Goal: Task Accomplishment & Management: Complete application form

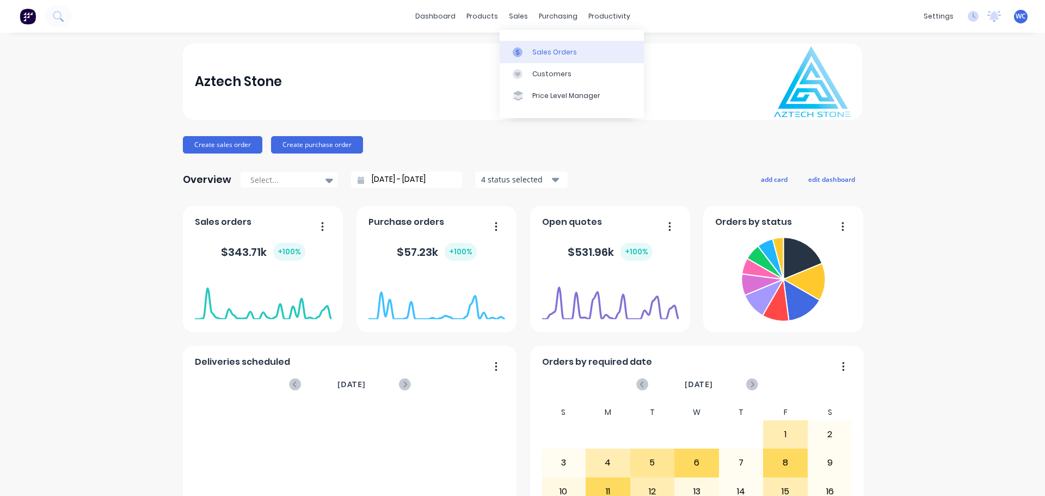
click at [542, 53] on div "Sales Orders" at bounding box center [555, 52] width 45 height 10
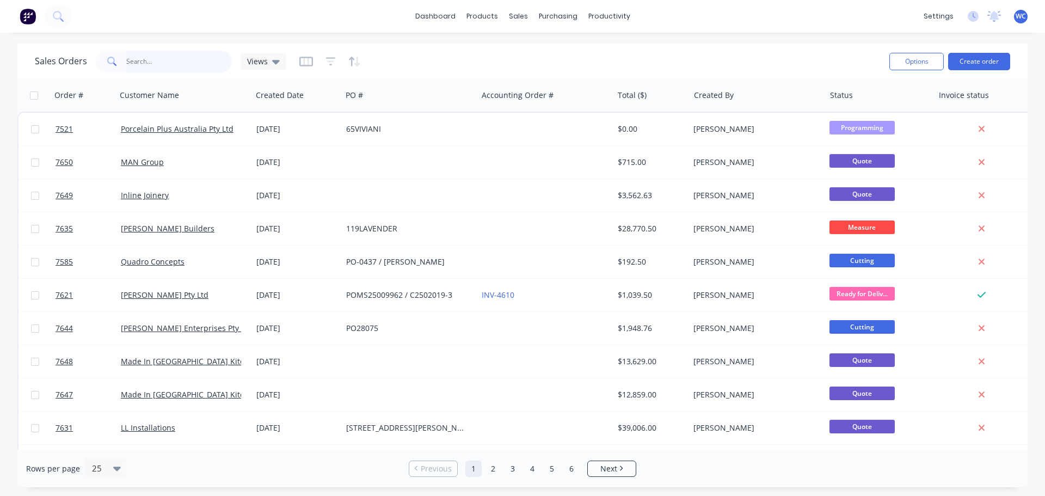
click at [129, 60] on input "text" at bounding box center [179, 62] width 106 height 22
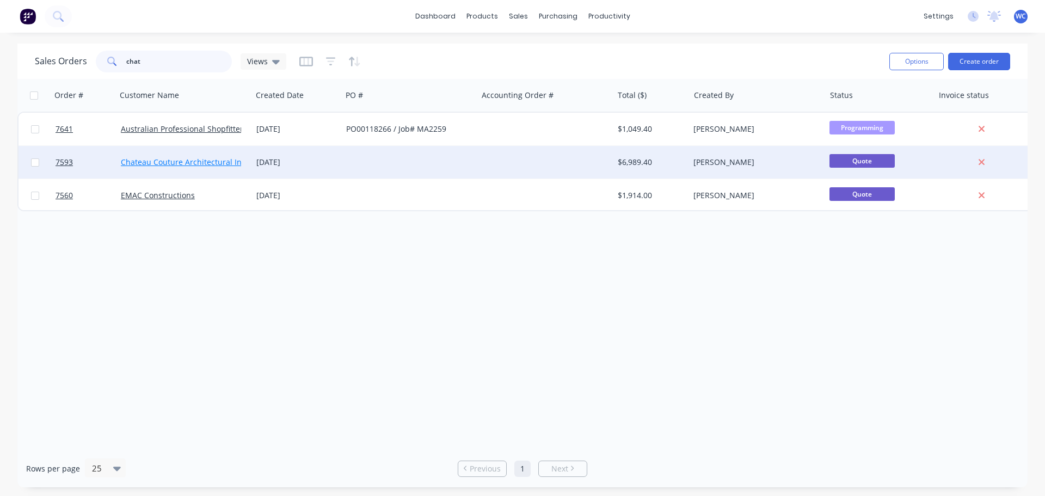
type input "chat"
click at [174, 158] on link "Chateau Couture Architectural Interiors" at bounding box center [193, 162] width 145 height 10
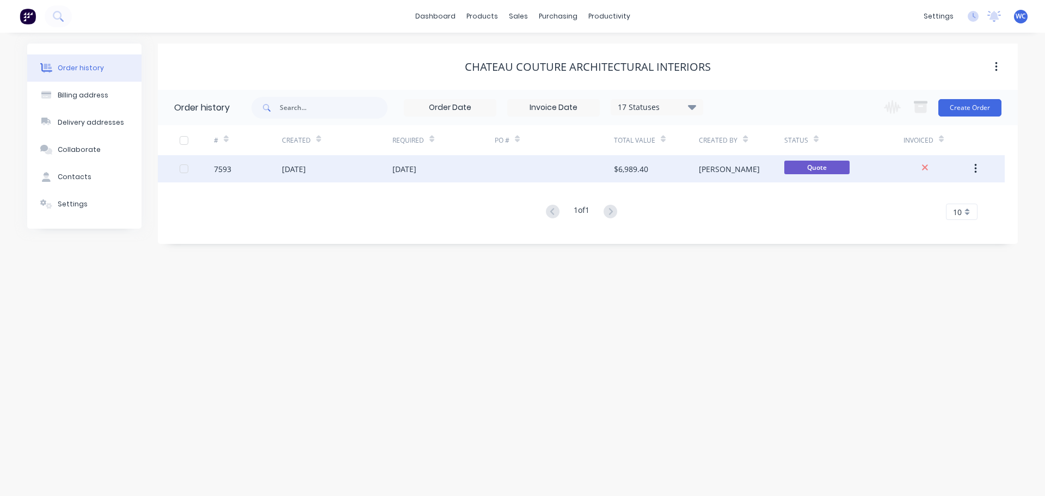
click at [306, 168] on div "[DATE]" at bounding box center [294, 168] width 24 height 11
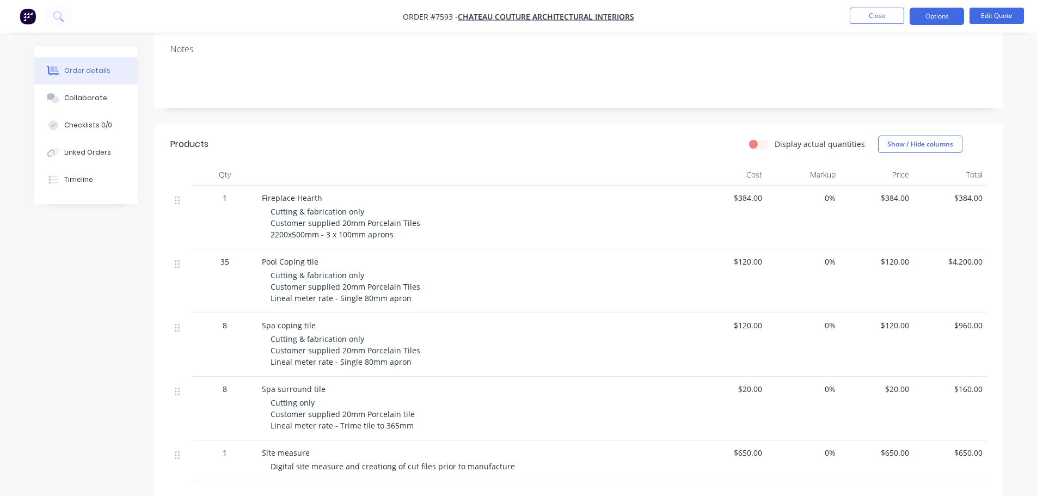
scroll to position [218, 0]
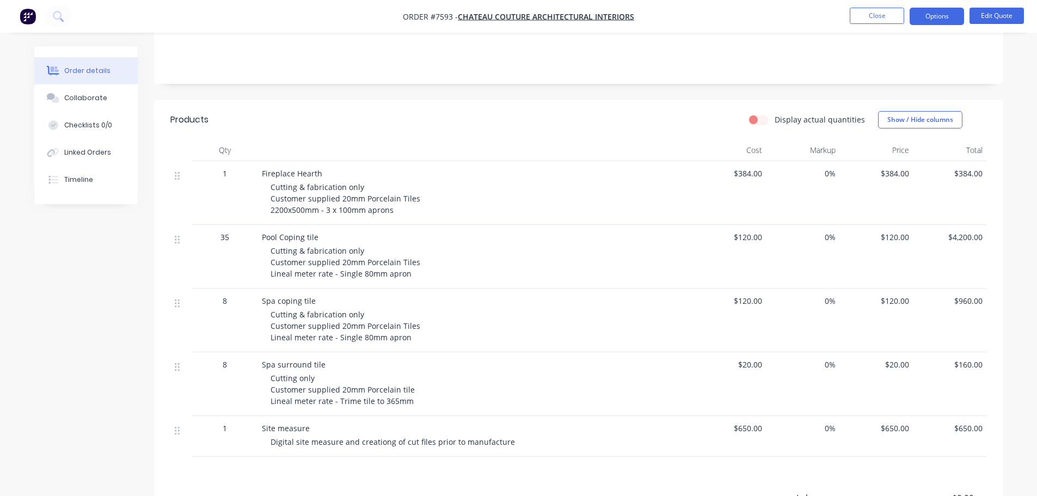
click at [352, 386] on span "Cutting only Customer supplied 20mm Porcelain tile Lineal meter rate - Trime ti…" at bounding box center [343, 389] width 144 height 33
click at [891, 15] on button "Edit Quote" at bounding box center [997, 16] width 54 height 16
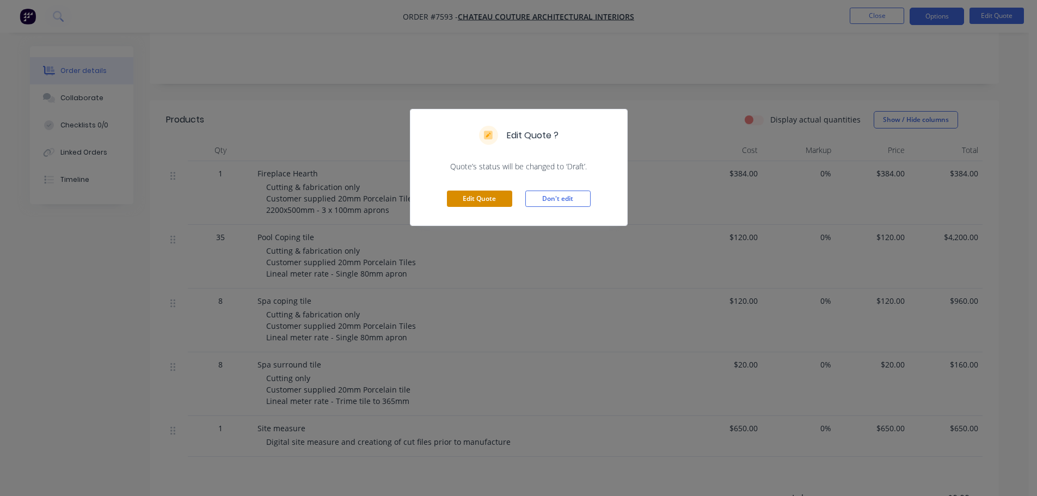
click at [475, 199] on button "Edit Quote" at bounding box center [479, 199] width 65 height 16
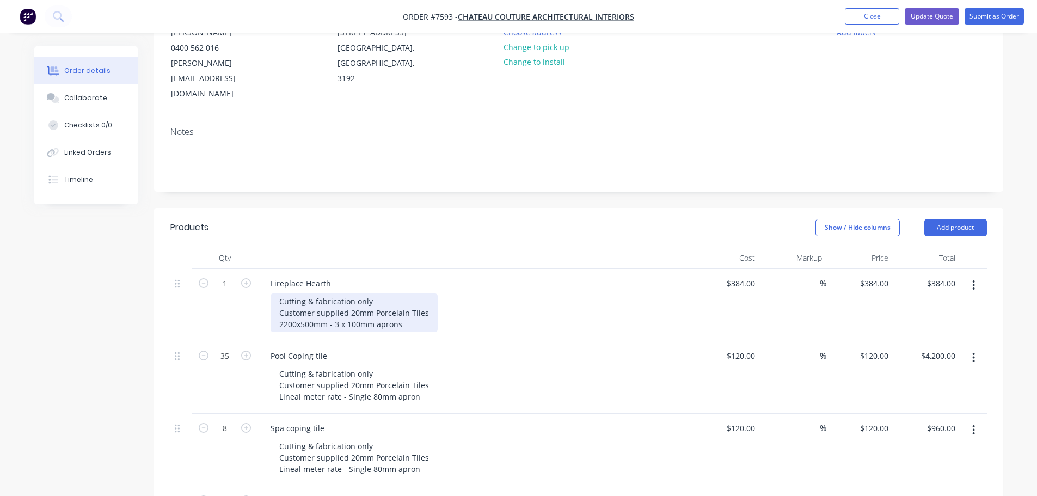
scroll to position [327, 0]
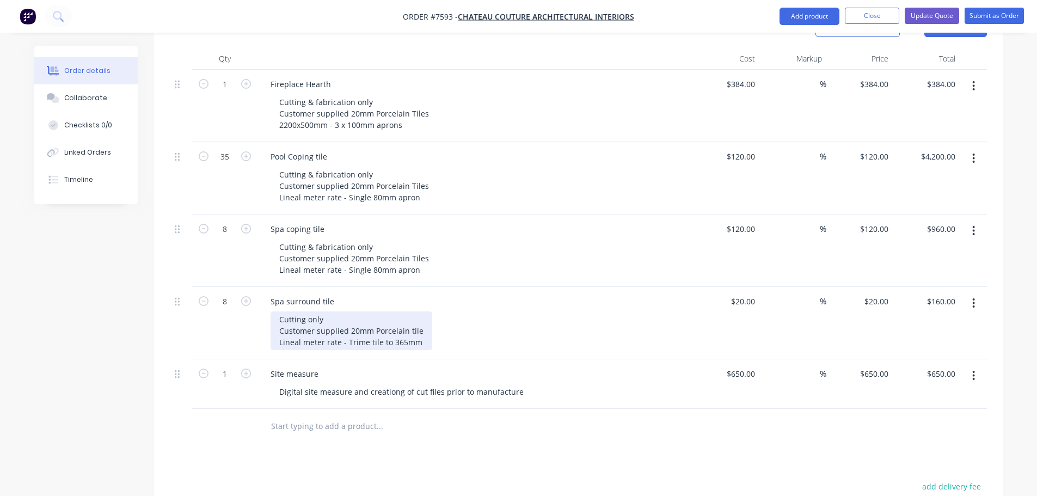
click at [366, 312] on div "Cutting only Customer supplied 20mm Porcelain tile Lineal meter rate - Trime ti…" at bounding box center [352, 330] width 162 height 39
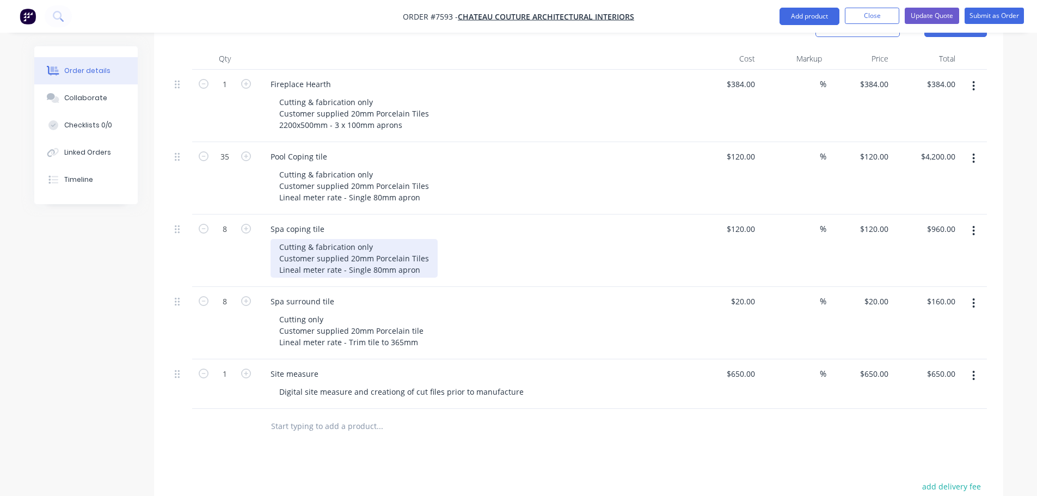
click at [364, 240] on div "Cutting & fabrication only Customer supplied 20mm Porcelain Tiles Lineal meter …" at bounding box center [354, 258] width 167 height 39
click at [346, 239] on div "Cutting & fabrication only Customer supplied 20mm Porcelain Tiles Lineal meter …" at bounding box center [354, 258] width 167 height 39
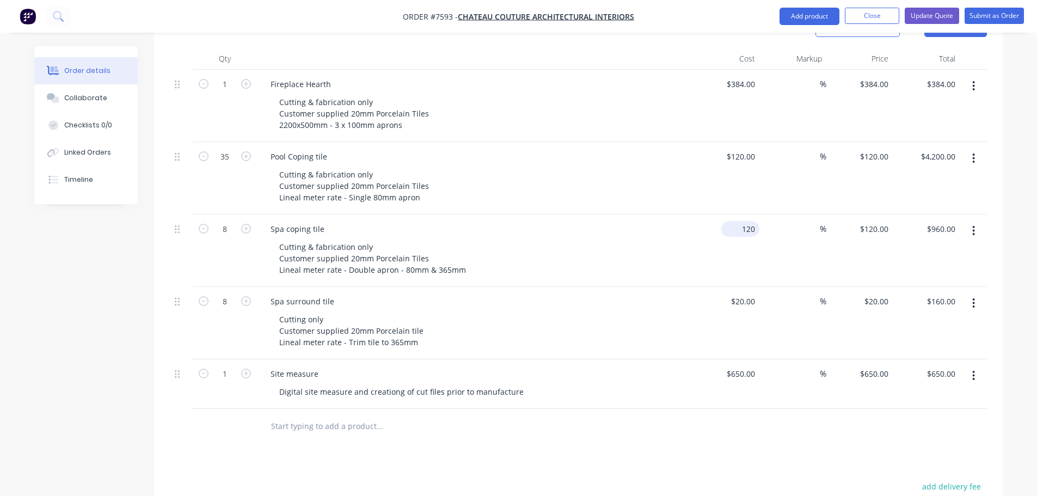
click at [735, 215] on div "120 $120.00" at bounding box center [726, 251] width 67 height 72
type input "$240.00"
type input "$1,920.00"
click at [177, 297] on icon at bounding box center [177, 302] width 5 height 10
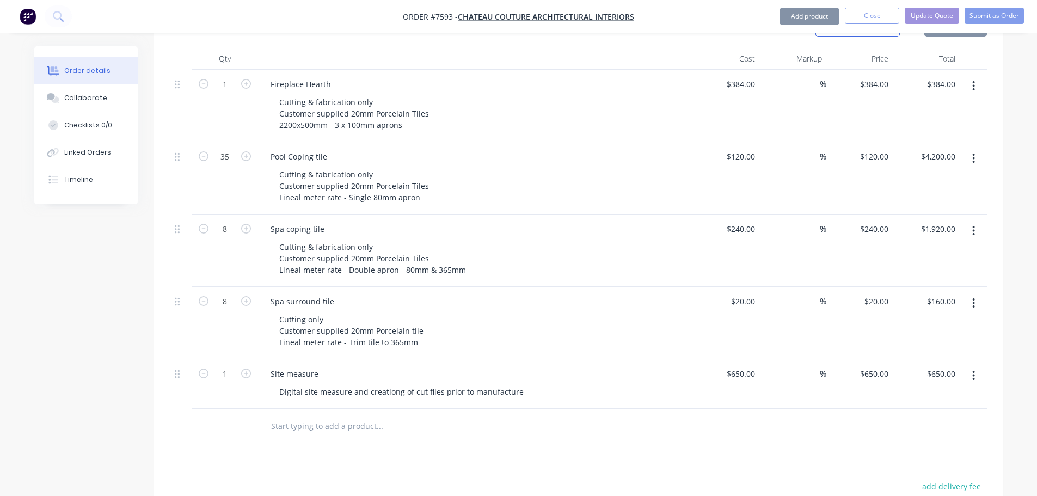
click at [891, 297] on icon "button" at bounding box center [974, 303] width 3 height 12
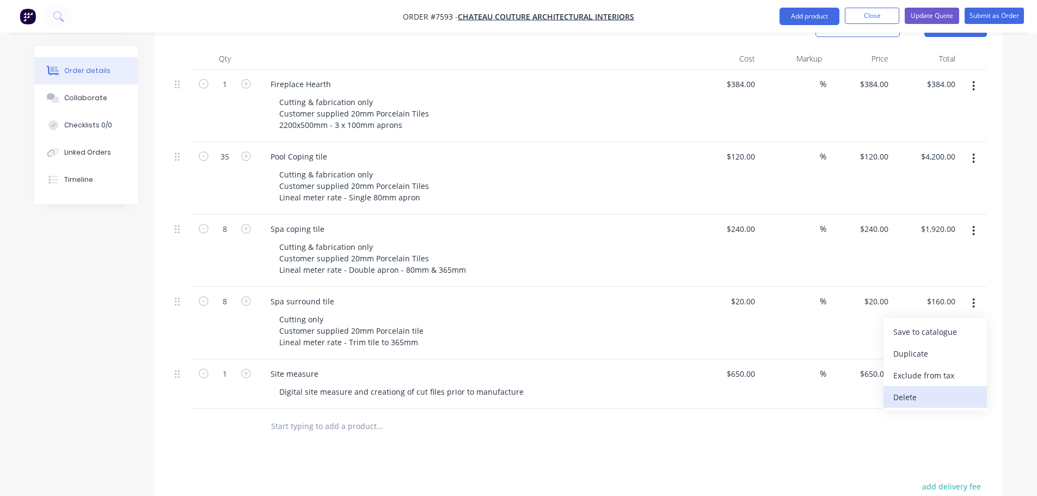
click at [891, 389] on div "Delete" at bounding box center [936, 397] width 84 height 16
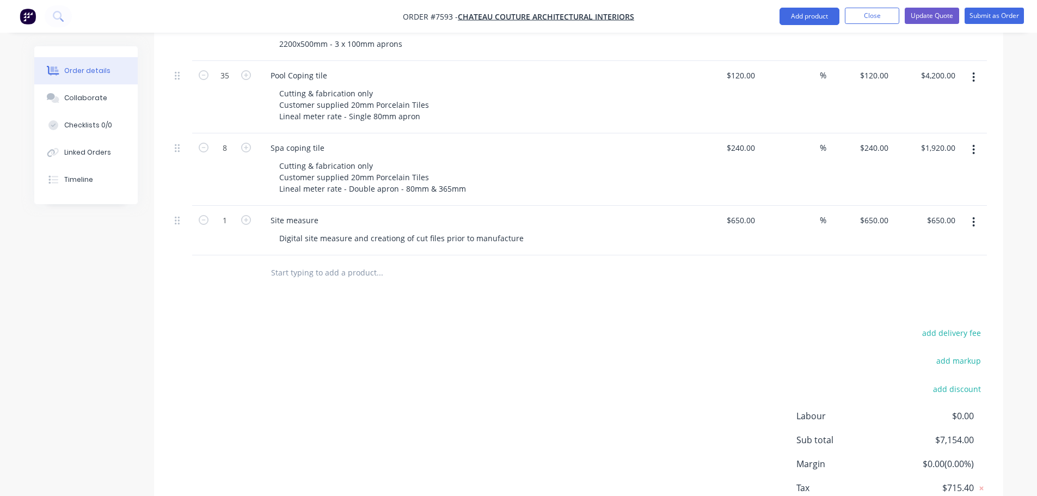
scroll to position [381, 0]
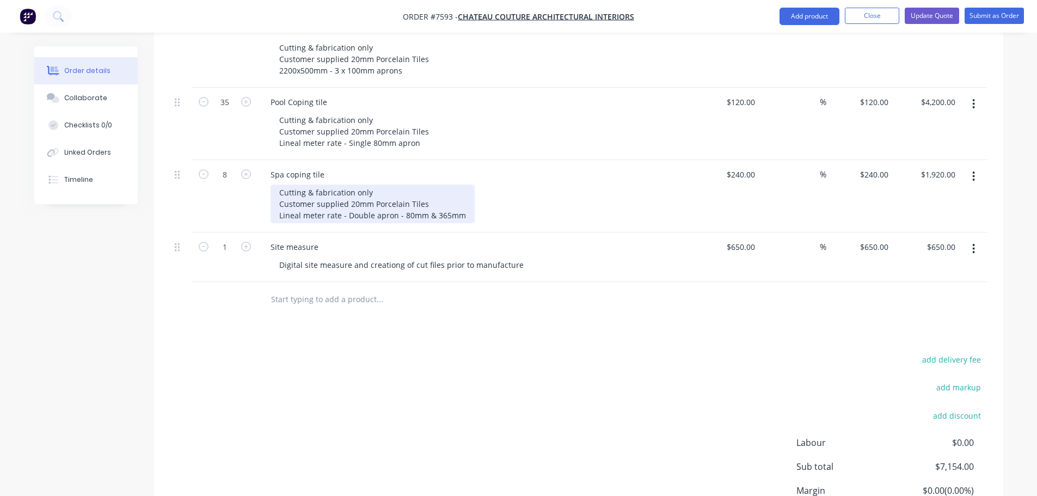
click at [467, 186] on div "Cutting & fabrication only Customer supplied 20mm Porcelain Tiles Lineal meter …" at bounding box center [373, 204] width 204 height 39
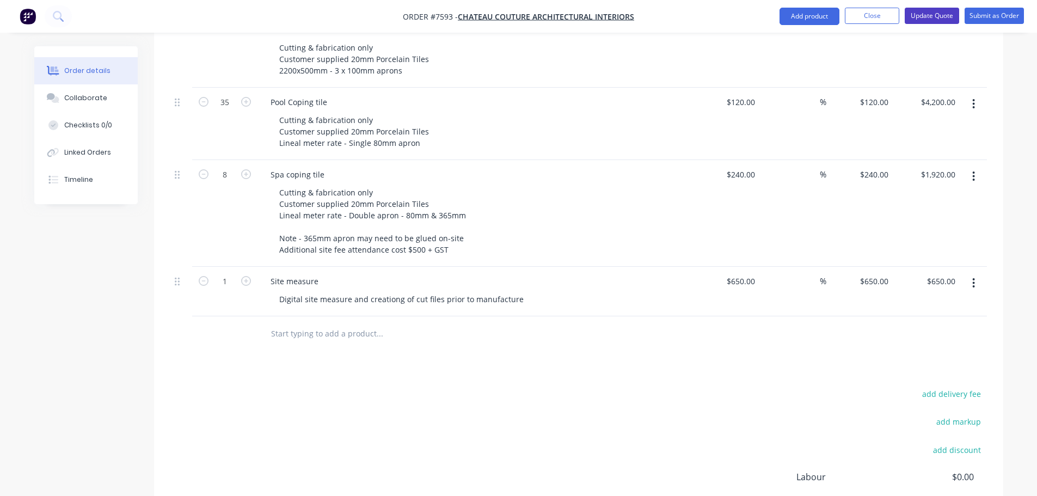
click at [891, 14] on button "Update Quote" at bounding box center [932, 16] width 54 height 16
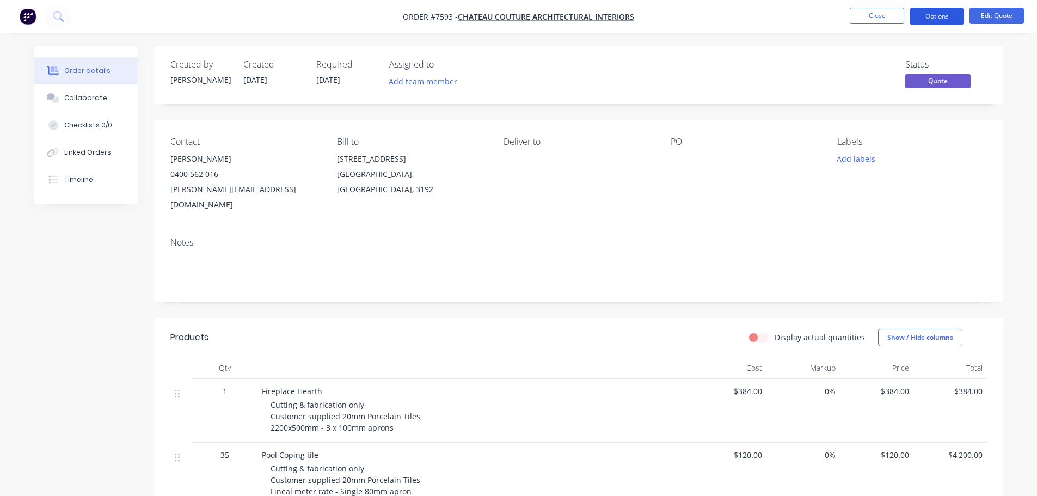
click at [891, 15] on button "Options" at bounding box center [937, 16] width 54 height 17
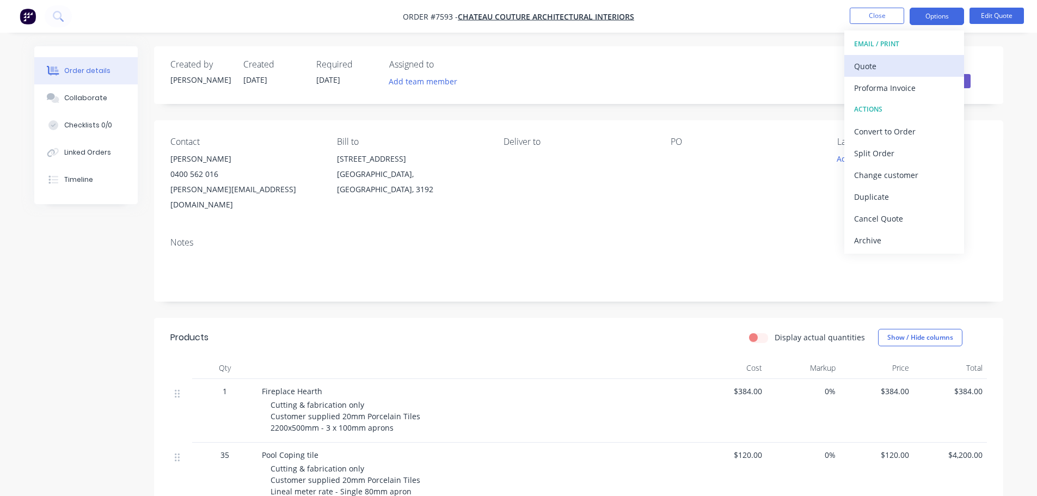
click at [865, 66] on div "Quote" at bounding box center [904, 66] width 100 height 16
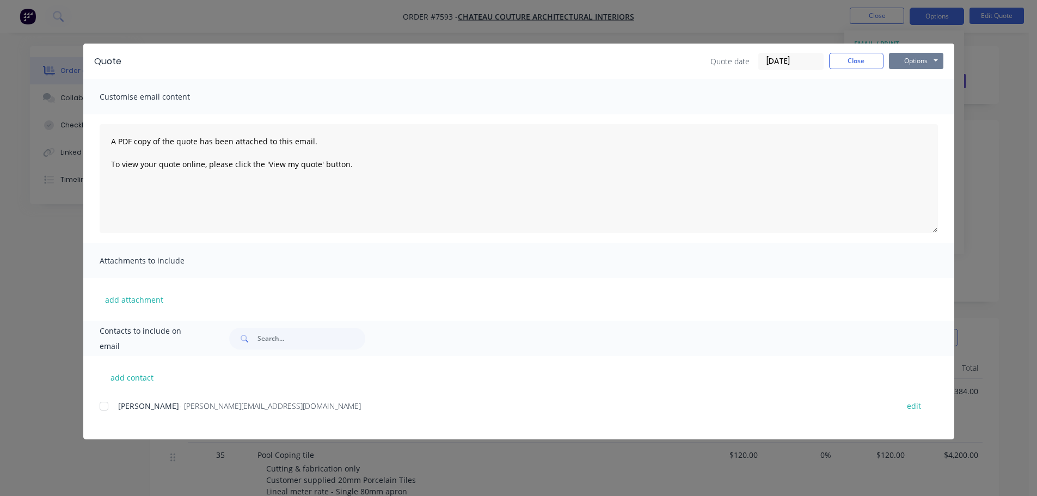
click at [891, 57] on button "Options" at bounding box center [916, 61] width 54 height 16
click at [891, 78] on button "Preview" at bounding box center [924, 80] width 70 height 18
drag, startPoint x: 847, startPoint y: 60, endPoint x: 903, endPoint y: 68, distance: 57.1
click at [847, 60] on button "Close" at bounding box center [856, 61] width 54 height 16
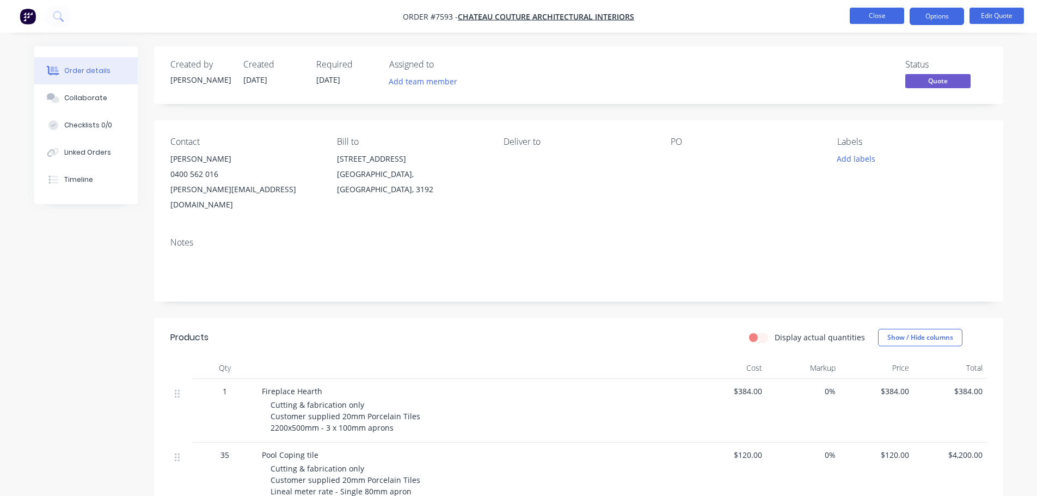
click at [868, 9] on button "Close" at bounding box center [877, 16] width 54 height 16
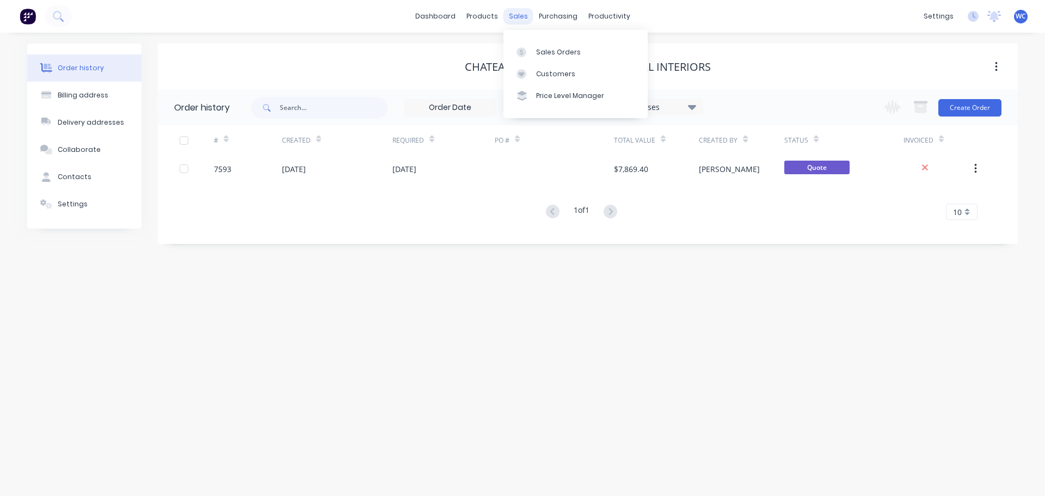
click at [520, 17] on div "sales" at bounding box center [519, 16] width 30 height 16
click at [548, 47] on div "Sales Orders" at bounding box center [558, 52] width 45 height 10
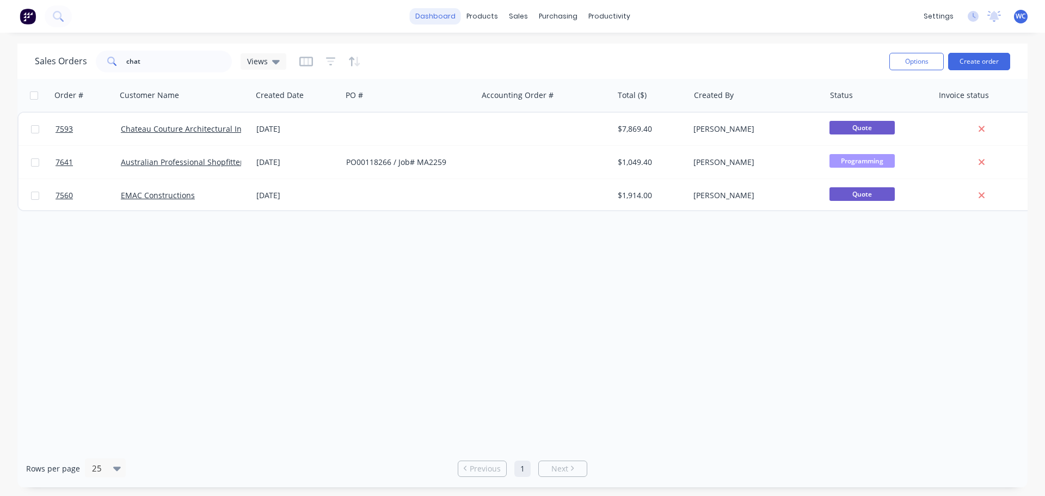
click at [438, 13] on link "dashboard" at bounding box center [435, 16] width 51 height 16
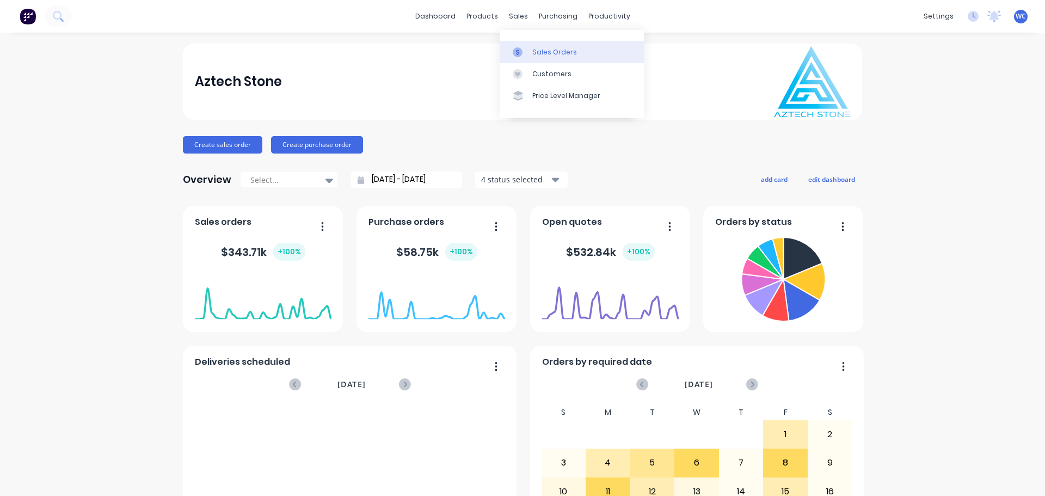
click at [548, 50] on div "Sales Orders" at bounding box center [555, 52] width 45 height 10
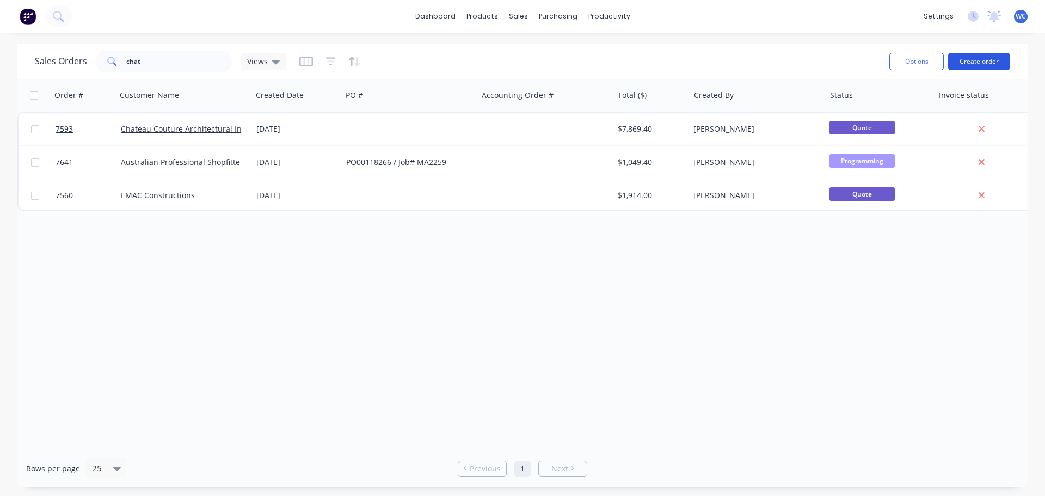
click at [891, 58] on button "Create order" at bounding box center [980, 61] width 62 height 17
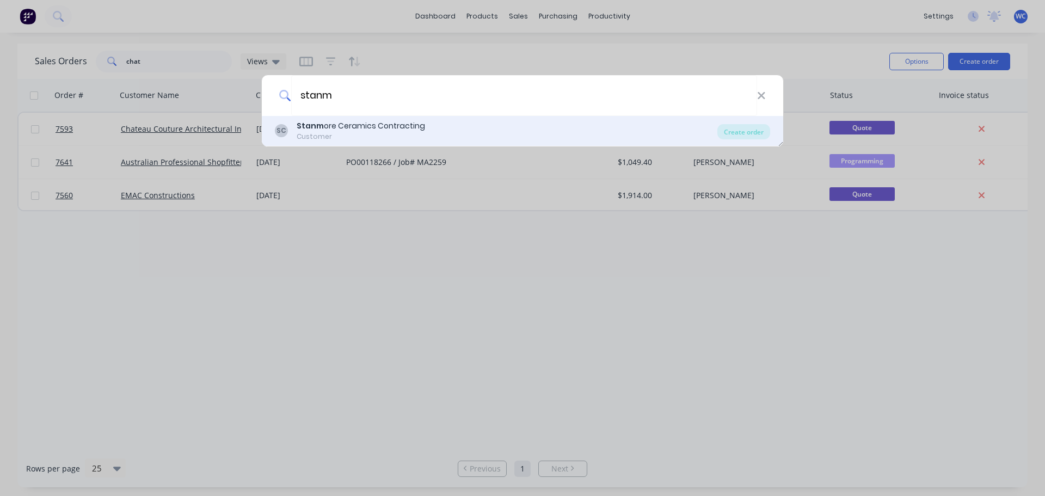
type input "stanm"
click at [387, 126] on div "Stanm ore Ceramics Contracting" at bounding box center [361, 125] width 129 height 11
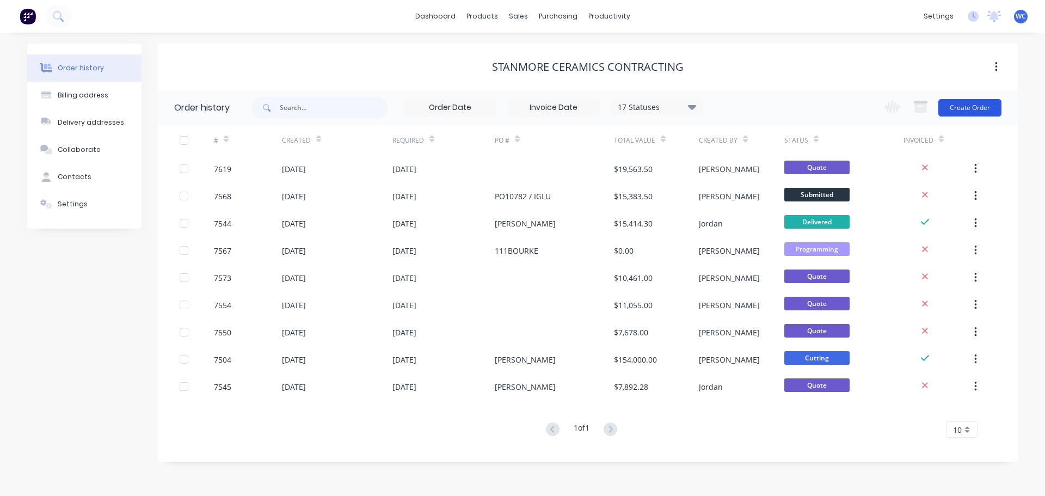
click at [891, 107] on button "Create Order" at bounding box center [970, 107] width 63 height 17
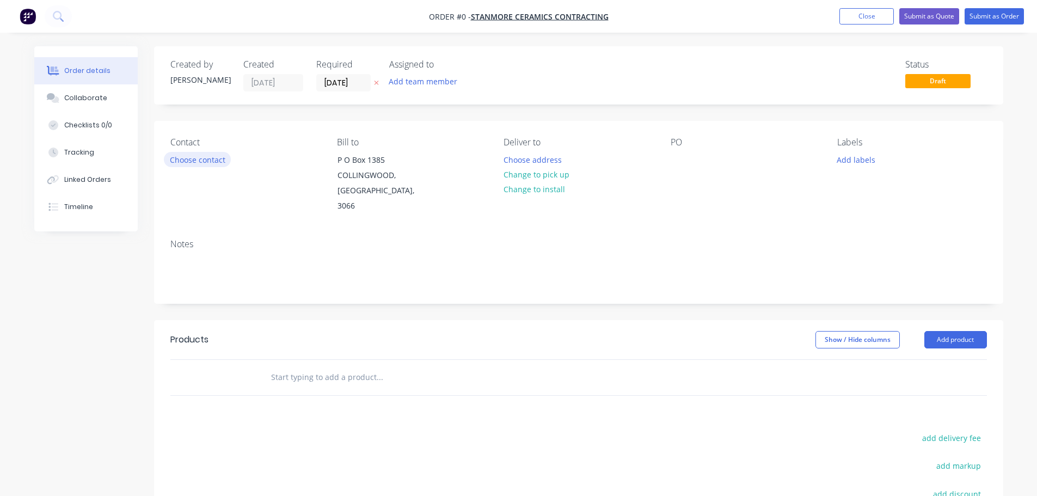
click at [211, 162] on button "Choose contact" at bounding box center [197, 159] width 67 height 15
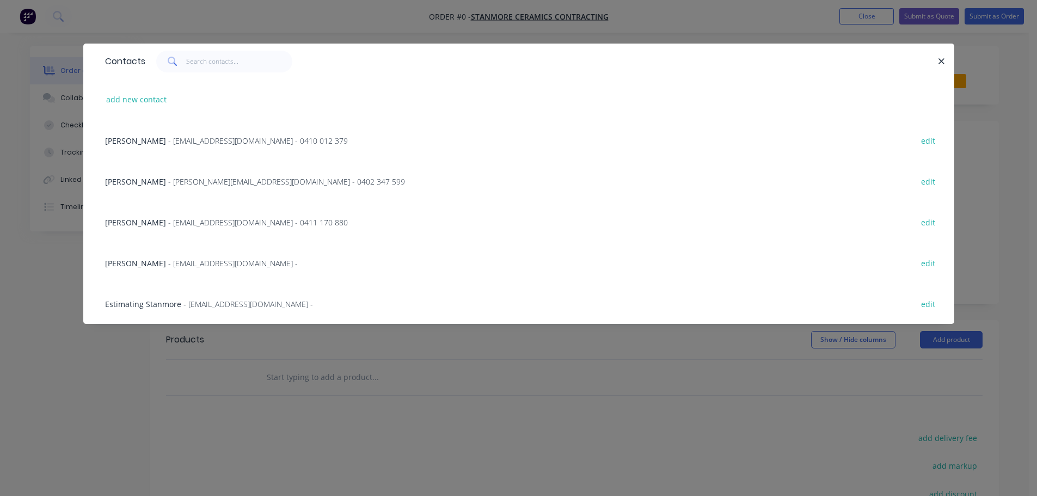
click at [164, 304] on span "Estimating Stanmore" at bounding box center [143, 304] width 76 height 10
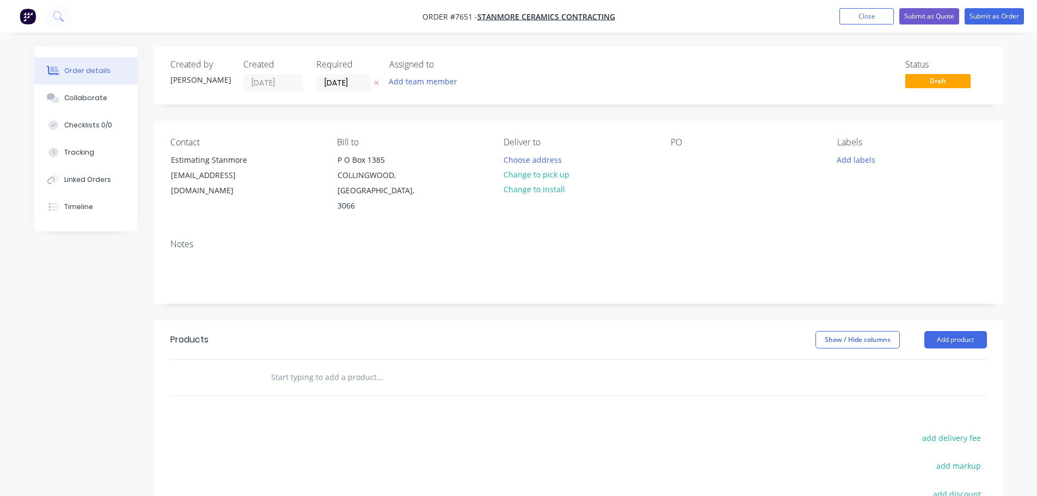
click at [337, 369] on input "text" at bounding box center [380, 377] width 218 height 22
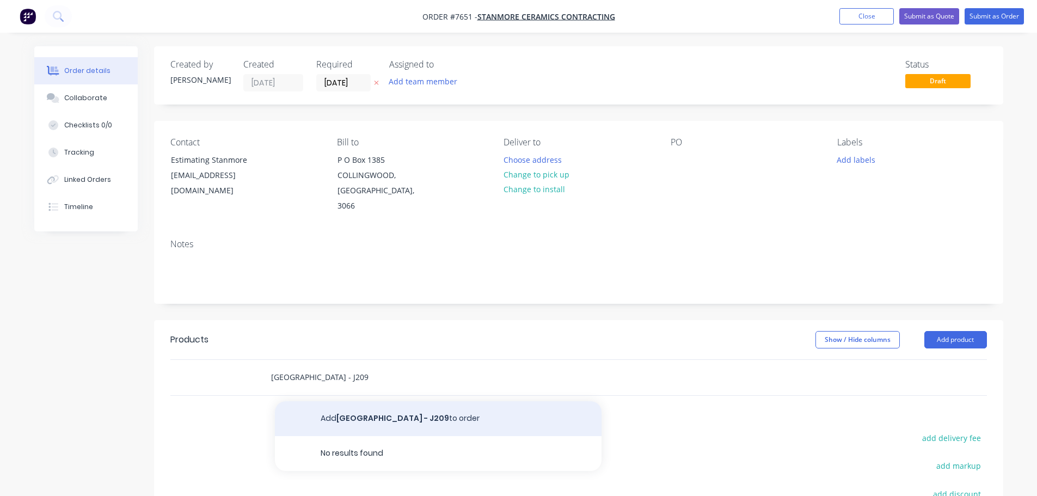
type input "[GEOGRAPHIC_DATA] - J209"
click at [370, 401] on button "Add Waterside Hotel - J209 to order" at bounding box center [438, 418] width 327 height 35
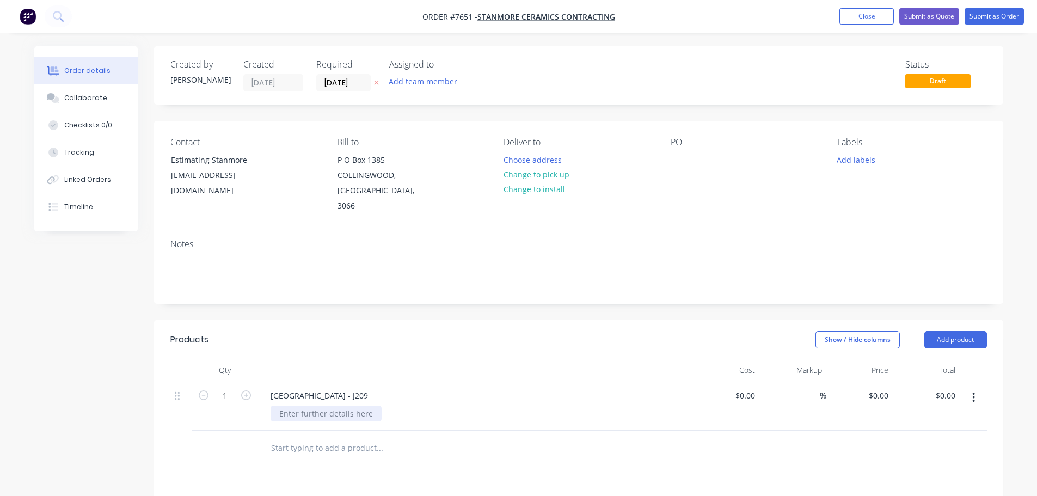
click at [332, 406] on div at bounding box center [326, 414] width 111 height 16
click at [735, 384] on div "$0.00" at bounding box center [726, 423] width 67 height 84
click at [742, 382] on div "0 $0.00" at bounding box center [726, 417] width 67 height 72
type input "$1,960.00"
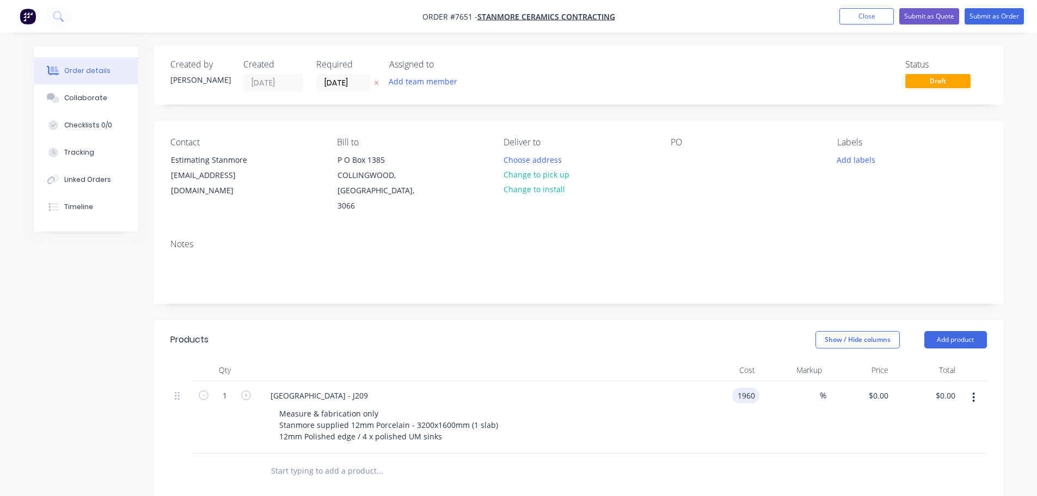
type input "$1,960.00"
click at [278, 460] on input "text" at bounding box center [380, 471] width 218 height 22
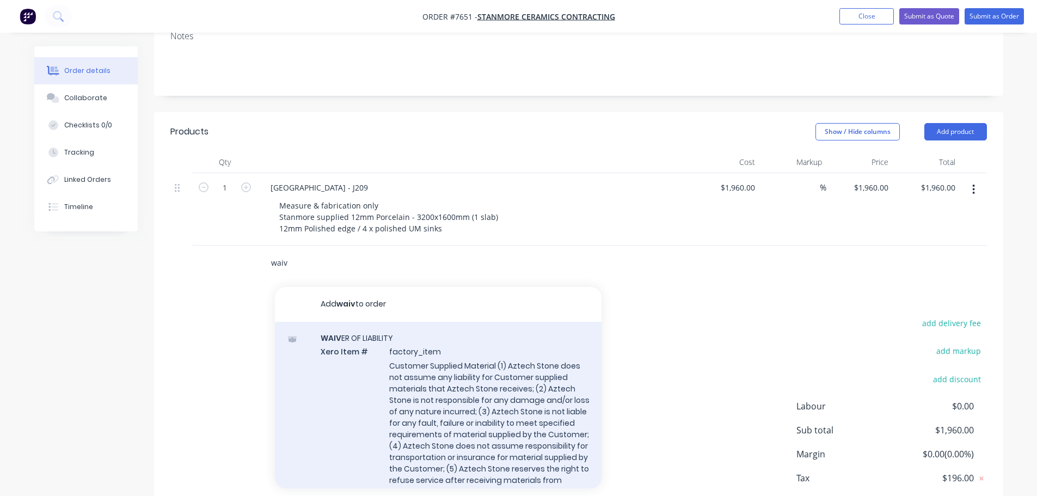
scroll to position [218, 0]
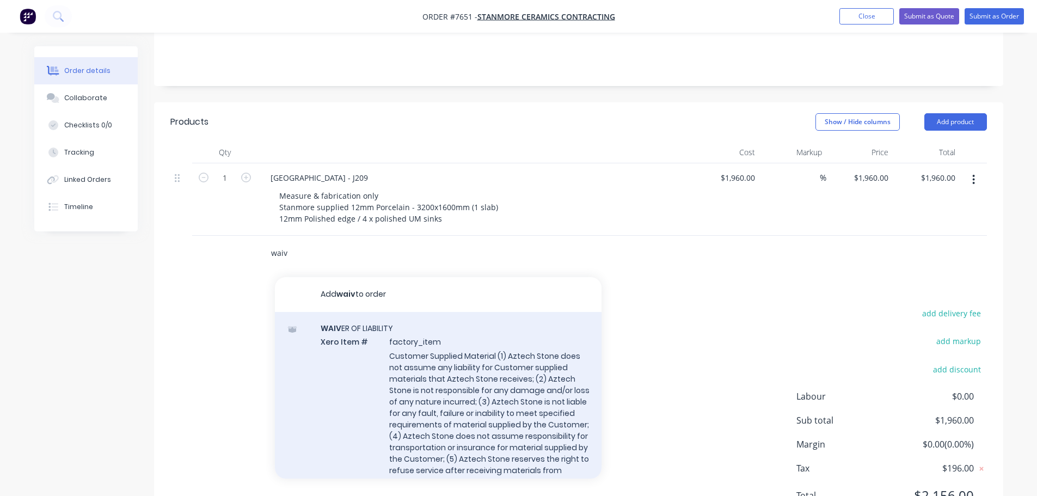
type input "waiv"
click at [407, 341] on div "WAIV ER OF LIABILITY Xero Item # factory_item Customer Supplied Material (1) Az…" at bounding box center [438, 418] width 327 height 213
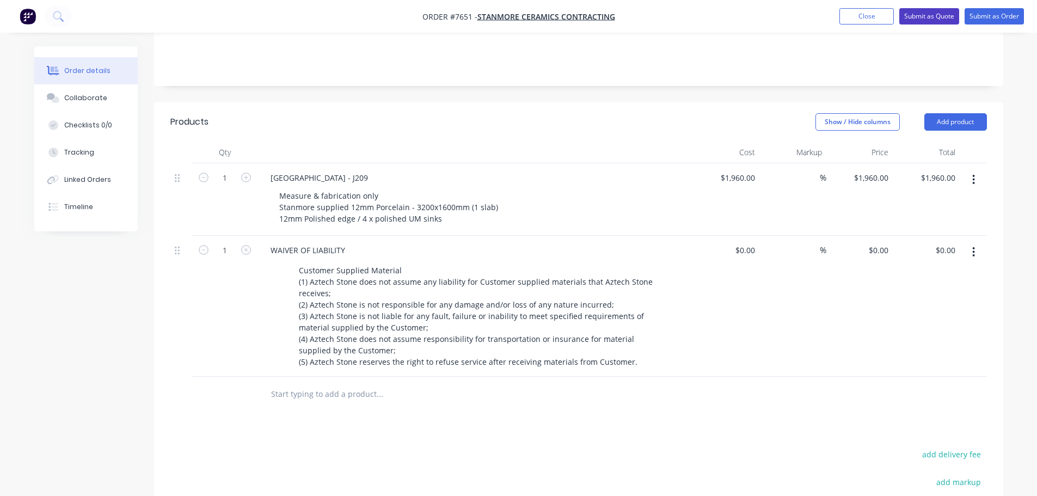
click at [891, 17] on button "Submit as Quote" at bounding box center [930, 16] width 60 height 16
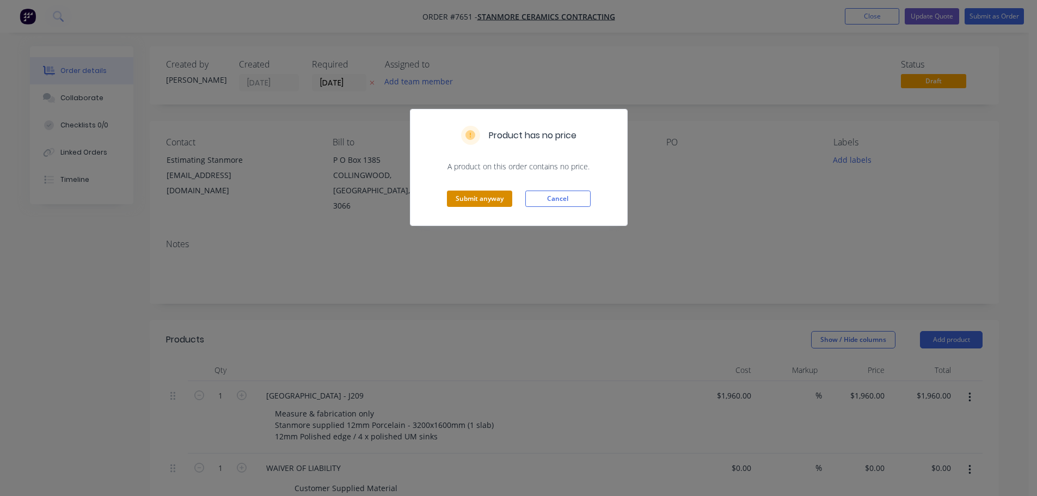
click at [471, 198] on button "Submit anyway" at bounding box center [479, 199] width 65 height 16
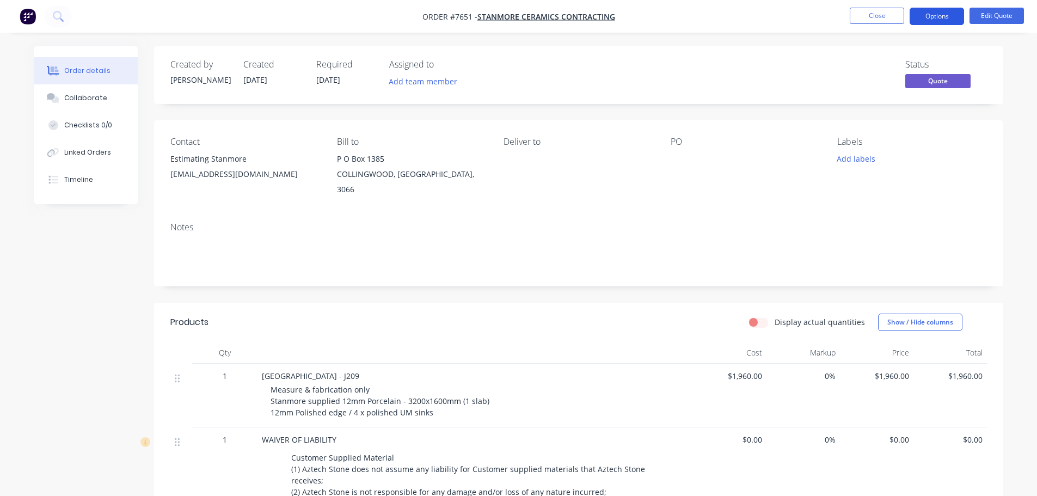
click at [891, 17] on button "Options" at bounding box center [937, 16] width 54 height 17
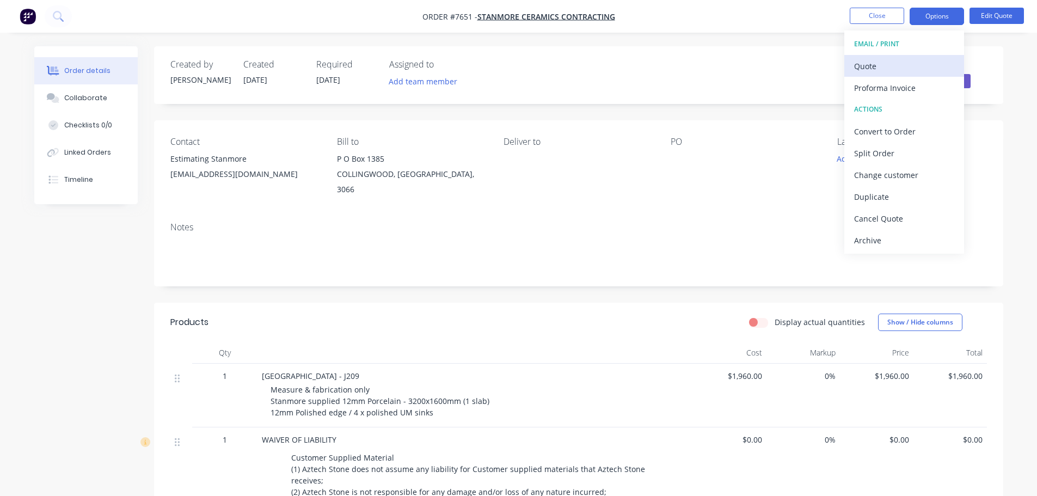
click at [873, 63] on div "Quote" at bounding box center [904, 66] width 100 height 16
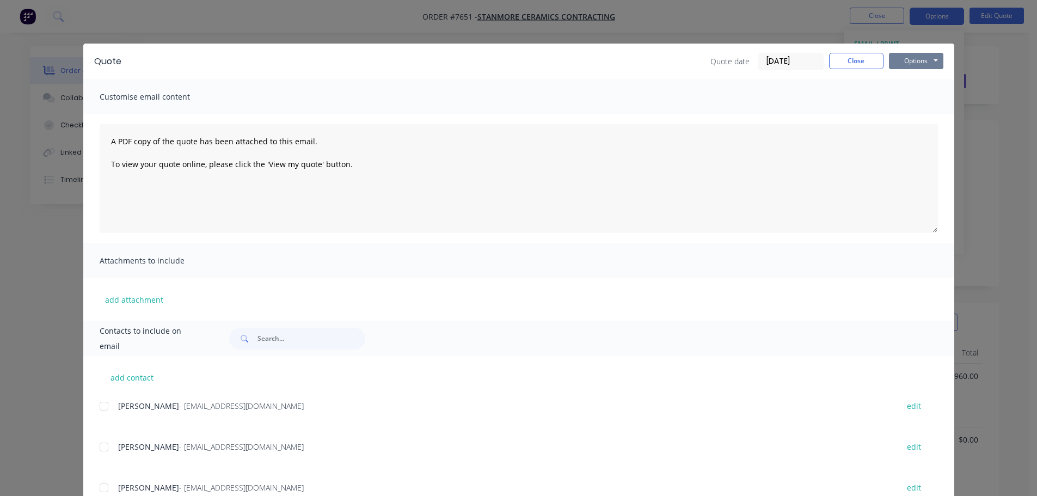
click at [891, 60] on button "Options" at bounding box center [916, 61] width 54 height 16
click at [891, 79] on button "Preview" at bounding box center [924, 80] width 70 height 18
click at [861, 62] on button "Close" at bounding box center [856, 61] width 54 height 16
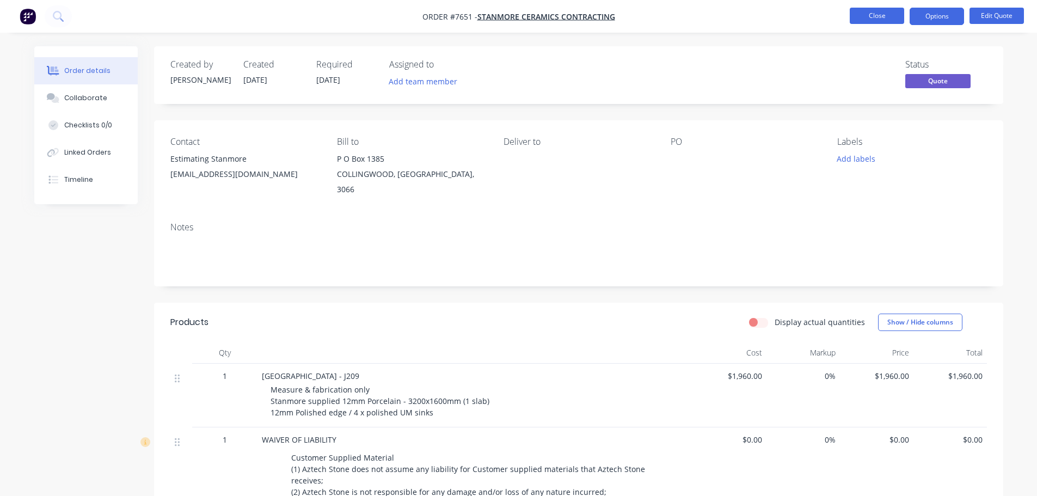
click at [884, 16] on button "Close" at bounding box center [877, 16] width 54 height 16
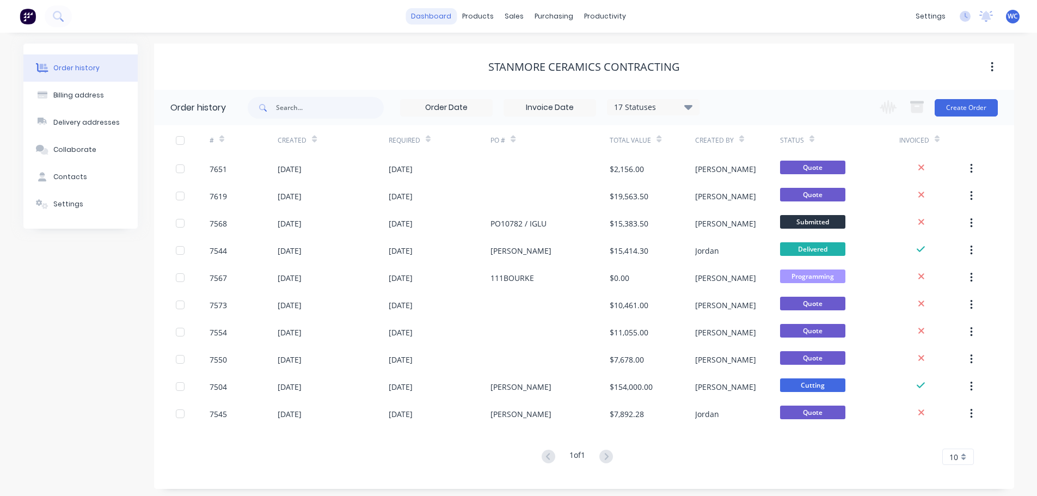
click at [443, 16] on link "dashboard" at bounding box center [431, 16] width 51 height 16
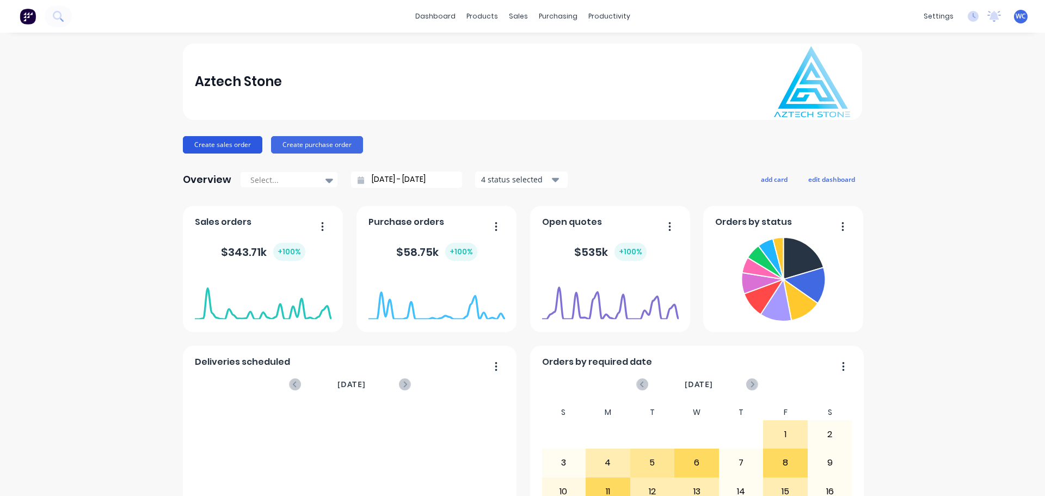
click at [213, 144] on button "Create sales order" at bounding box center [222, 144] width 79 height 17
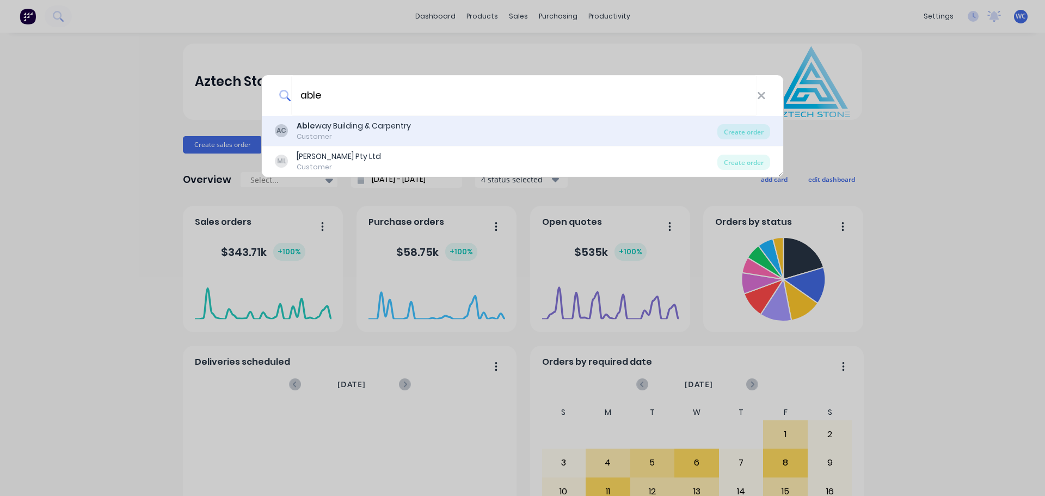
type input "able"
click at [393, 134] on div "Customer" at bounding box center [354, 137] width 114 height 10
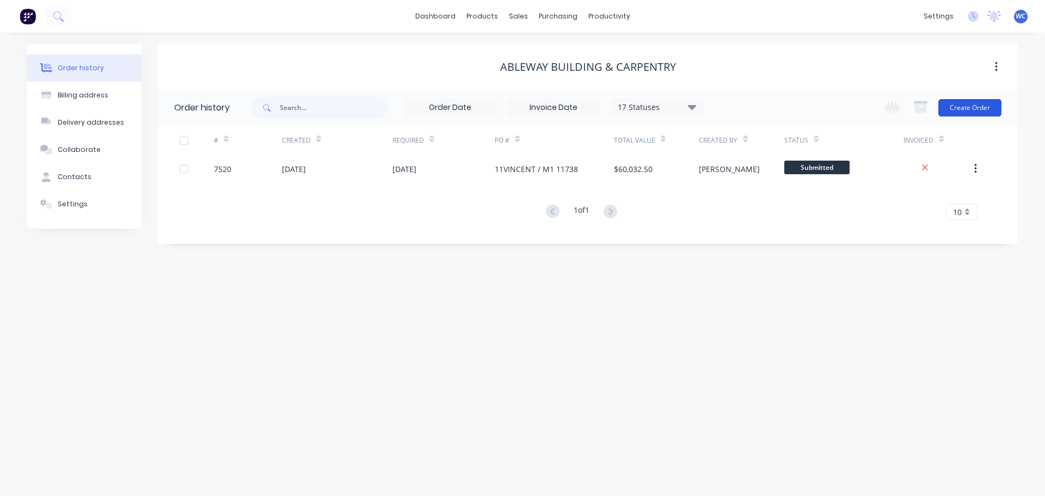
click at [891, 108] on button "Create Order" at bounding box center [970, 107] width 63 height 17
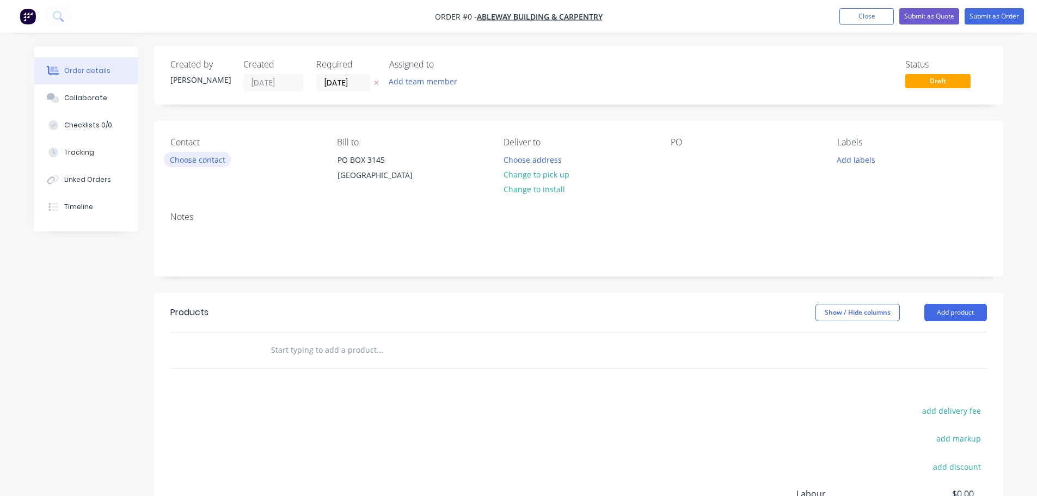
click at [207, 163] on button "Choose contact" at bounding box center [197, 159] width 67 height 15
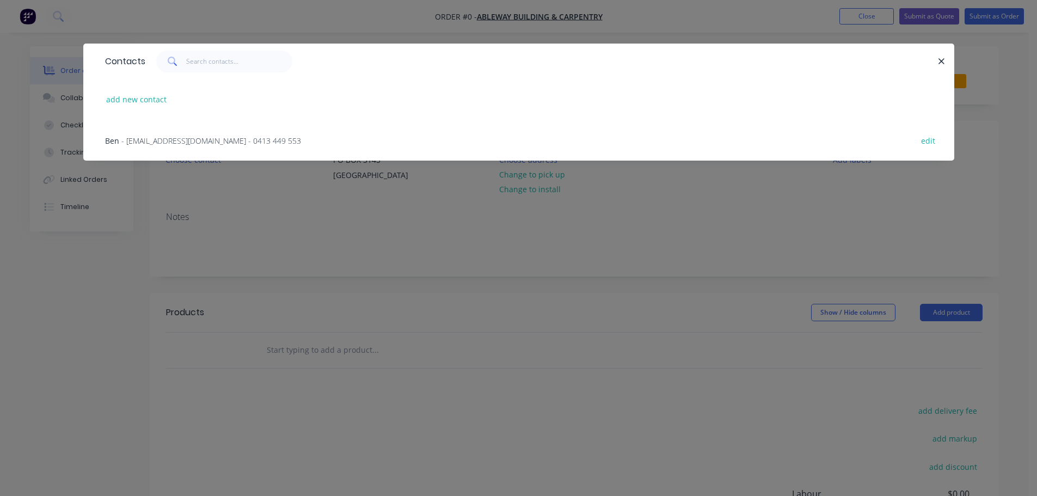
click at [176, 139] on span "- [EMAIL_ADDRESS][DOMAIN_NAME] - 0413 449 553" at bounding box center [211, 141] width 180 height 10
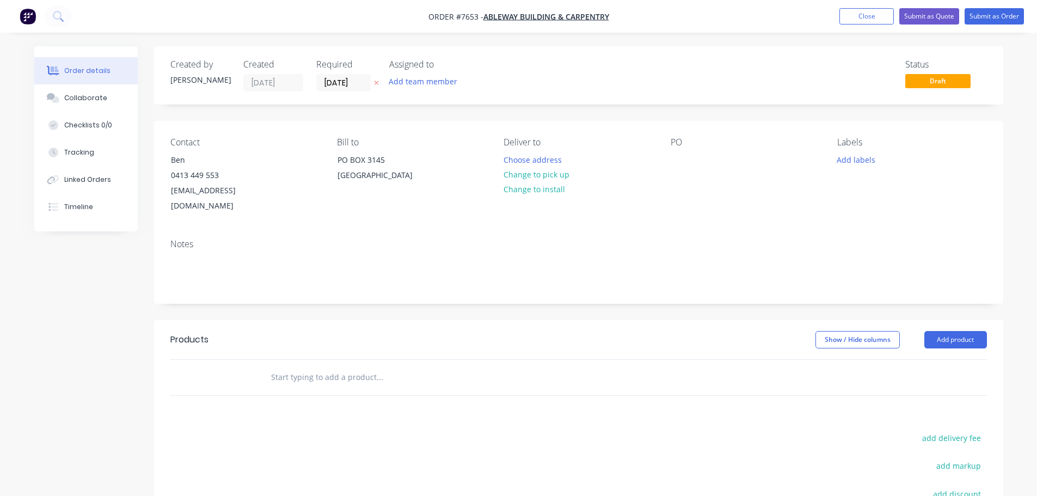
click at [345, 366] on input "text" at bounding box center [380, 377] width 218 height 22
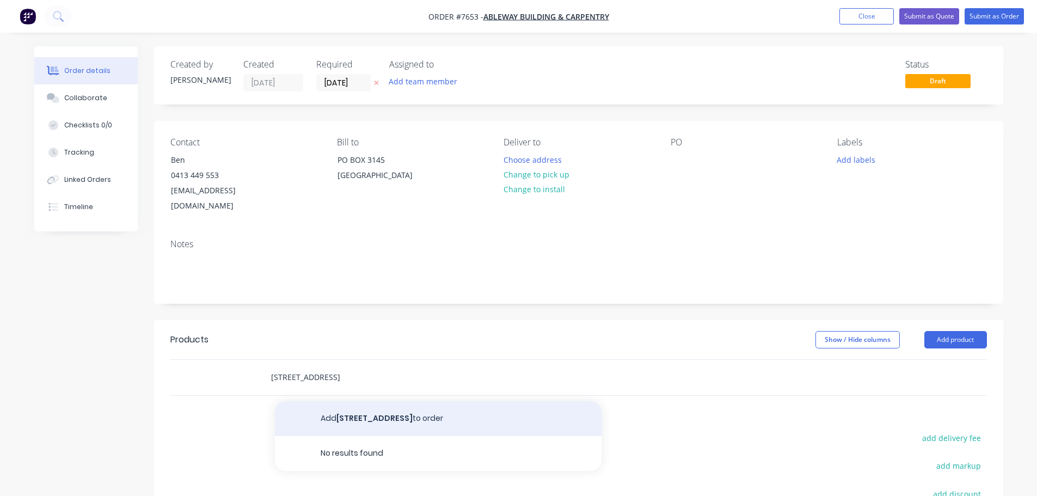
type input "[STREET_ADDRESS]"
click at [369, 401] on button "Add [STREET_ADDRESS] to order" at bounding box center [438, 418] width 327 height 35
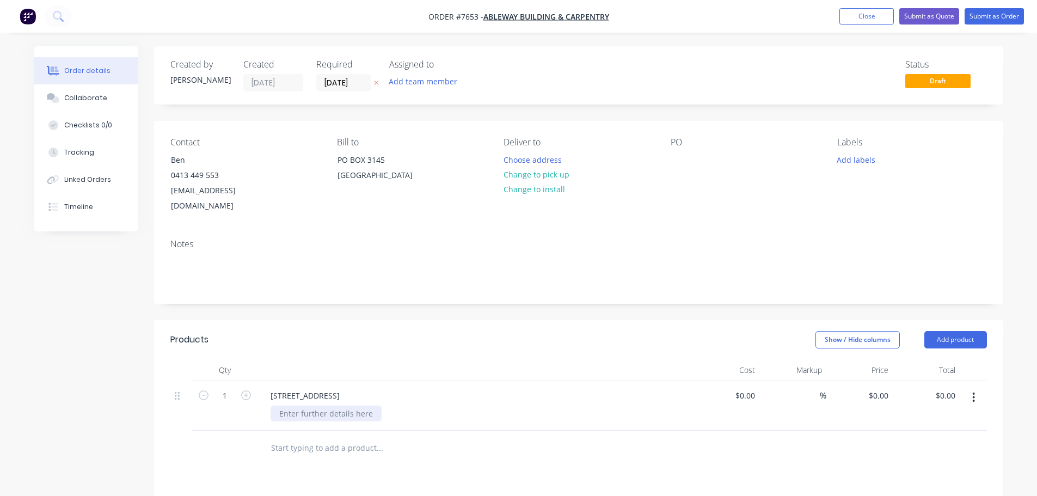
click at [344, 406] on div at bounding box center [326, 414] width 111 height 16
click at [402, 406] on div "Stone supply, fabricate & install" at bounding box center [480, 414] width 418 height 16
click at [395, 406] on div "Stone supply, fabricate & install" at bounding box center [337, 414] width 133 height 16
click at [340, 412] on div "Stone supply, fabricate & install Aztech supply" at bounding box center [337, 419] width 133 height 27
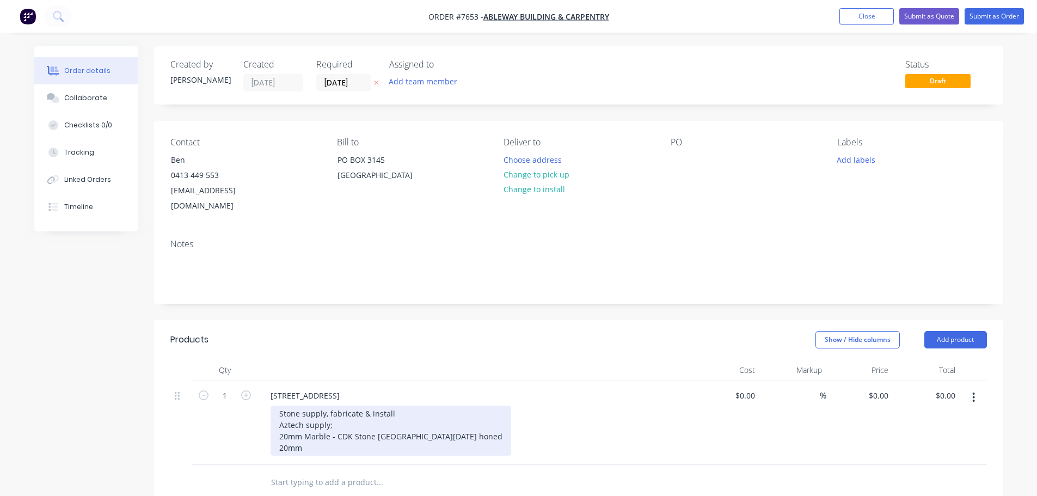
click at [317, 433] on div "Stone supply, fabricate & install Aztech supply; 20mm Marble - CDK Stone [GEOGR…" at bounding box center [391, 431] width 241 height 50
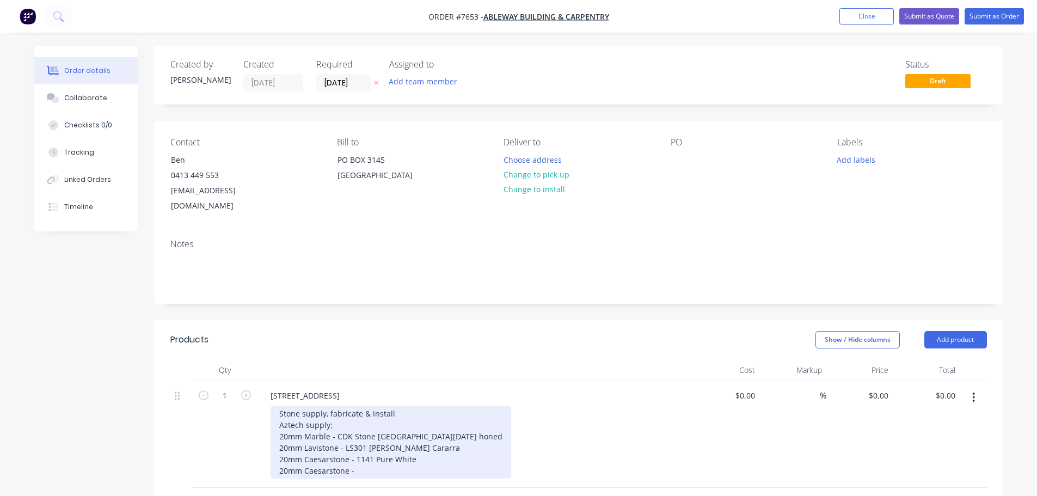
click at [364, 455] on div "Stone supply, fabricate & install Aztech supply; 20mm Marble - CDK Stone [GEOGR…" at bounding box center [391, 442] width 241 height 73
click at [445, 485] on div "Stone supply, fabricate & install Aztech supply; 20mm Marble - CDK Stone [GEOGR…" at bounding box center [391, 459] width 241 height 107
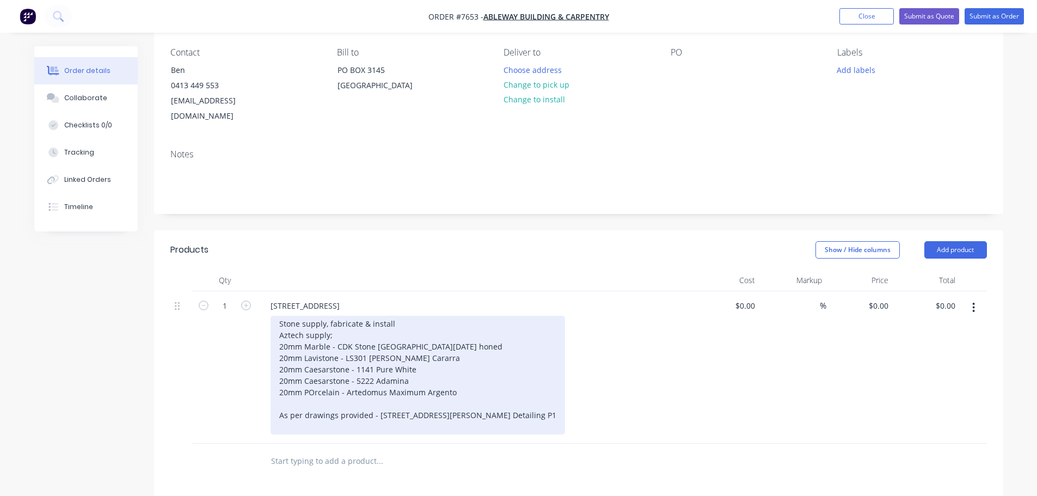
scroll to position [109, 0]
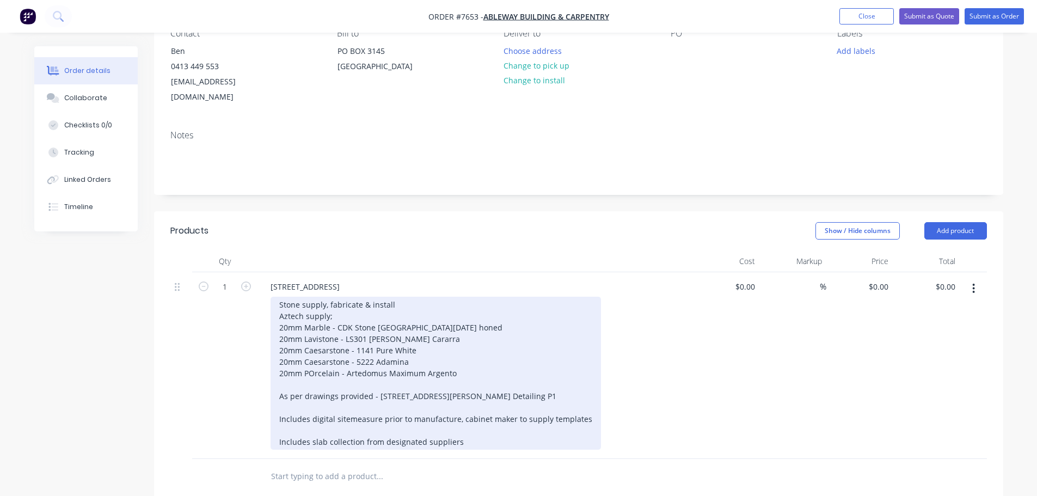
click at [401, 297] on div "Stone supply, fabricate & install Aztech supply; 20mm Marble - CDK Stone [GEOGR…" at bounding box center [436, 373] width 331 height 153
click at [315, 370] on div "Stone supply, fabricate & install Aztech supply; 20mm Marble - CDK Stone [GEOGR…" at bounding box center [436, 373] width 331 height 153
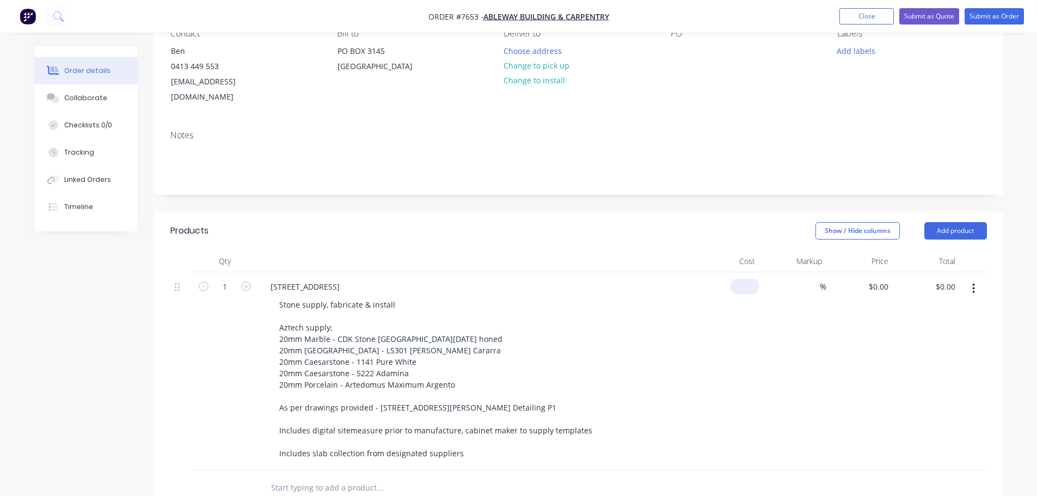
click at [748, 279] on input at bounding box center [747, 287] width 25 height 16
type input "$17,540.00"
click at [891, 14] on button "Submit as Quote" at bounding box center [930, 16] width 60 height 16
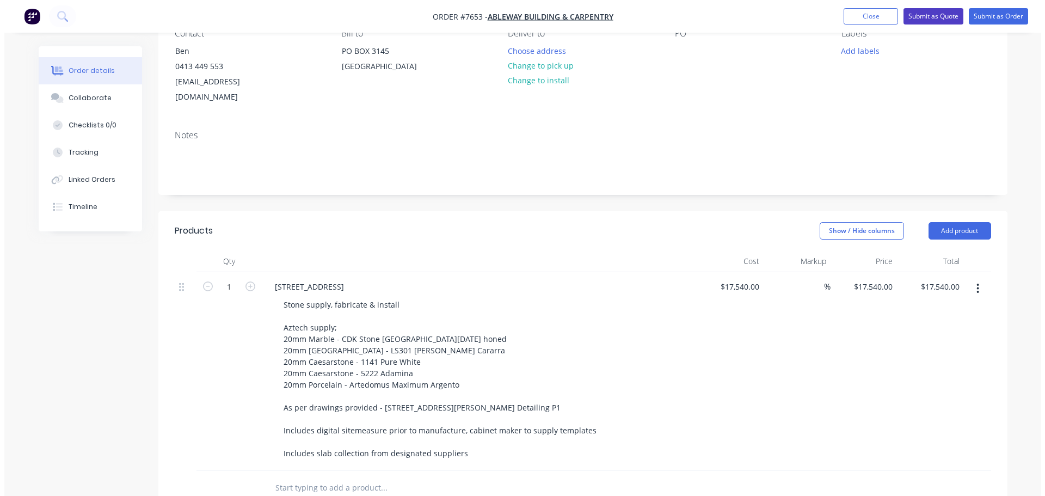
scroll to position [0, 0]
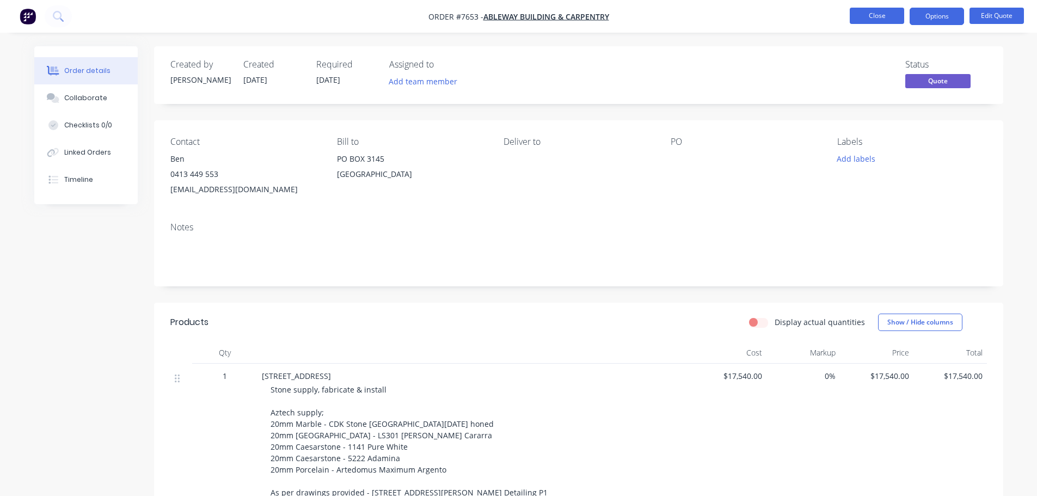
click at [869, 17] on button "Close" at bounding box center [877, 16] width 54 height 16
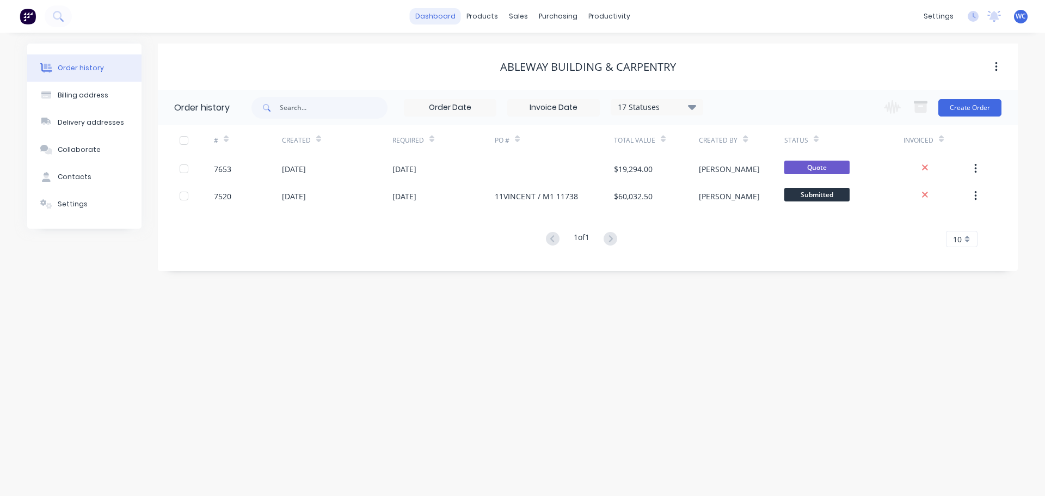
click at [432, 19] on link "dashboard" at bounding box center [435, 16] width 51 height 16
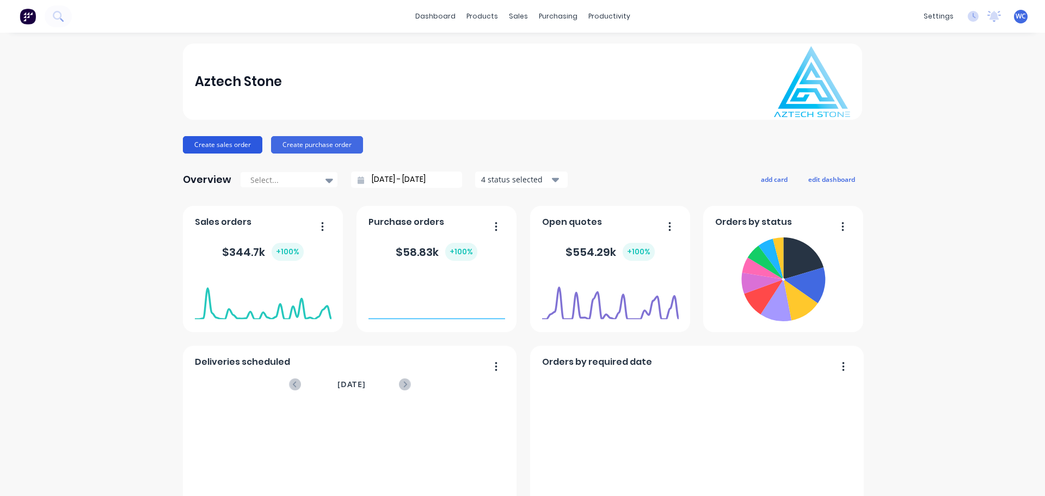
click at [225, 139] on button "Create sales order" at bounding box center [222, 144] width 79 height 17
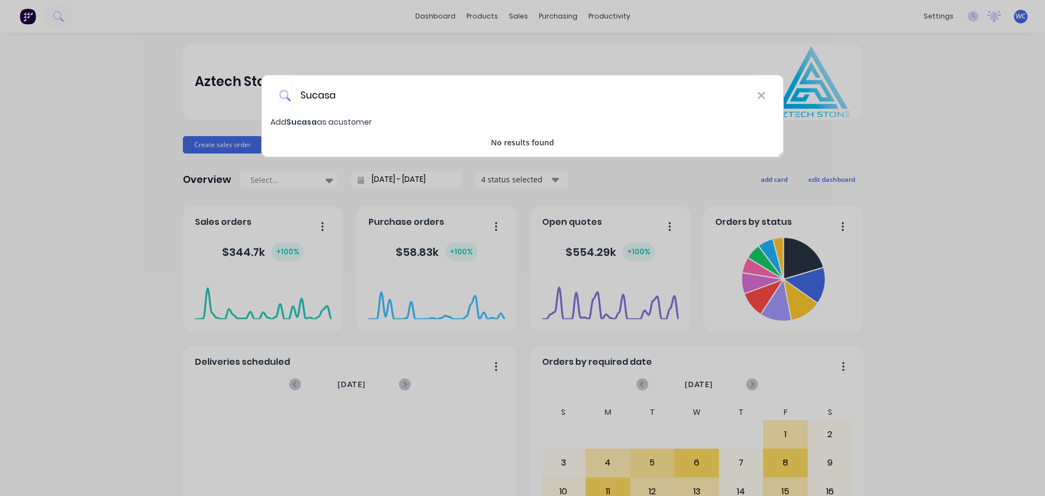
type input "Sucasa"
click at [314, 120] on span "Sucasa" at bounding box center [301, 122] width 30 height 11
select select "AU"
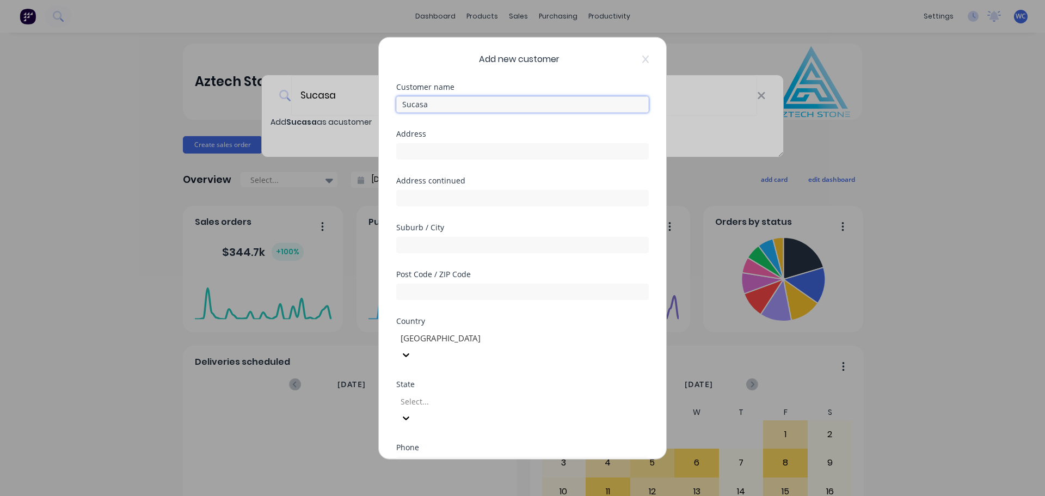
click at [434, 106] on input "Sucasa" at bounding box center [522, 104] width 253 height 16
type input "Sucasa Constructions"
click at [433, 150] on input "text" at bounding box center [522, 151] width 253 height 16
click at [424, 248] on input "text" at bounding box center [522, 244] width 253 height 16
type input "UPWEY"
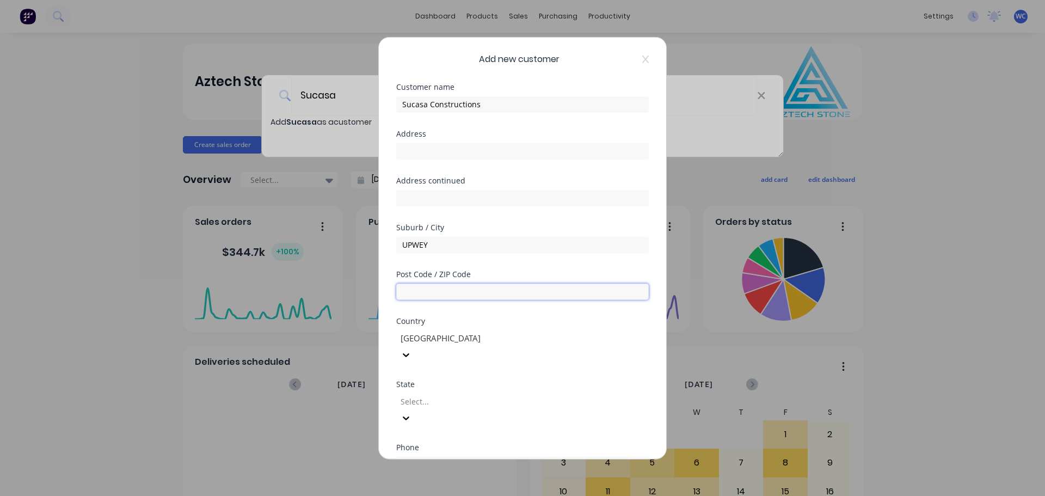
click at [424, 298] on input "text" at bounding box center [522, 291] width 253 height 16
click at [418, 295] on input "text" at bounding box center [522, 291] width 253 height 16
type input "3158"
click at [458, 395] on div at bounding box center [478, 402] width 157 height 14
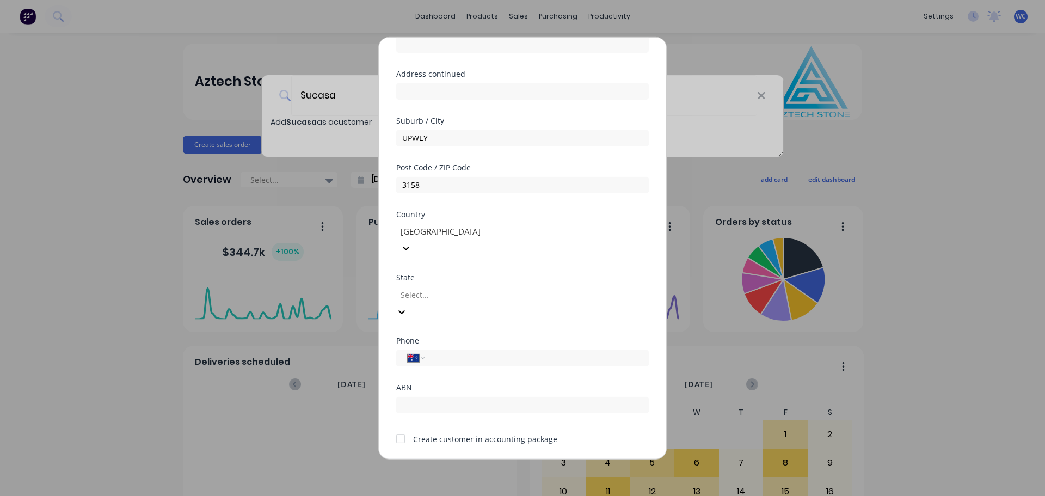
scroll to position [110, 0]
click at [445, 348] on input "tel" at bounding box center [534, 354] width 205 height 13
type input "0413 139 669"
click at [443, 393] on input "text" at bounding box center [522, 401] width 253 height 16
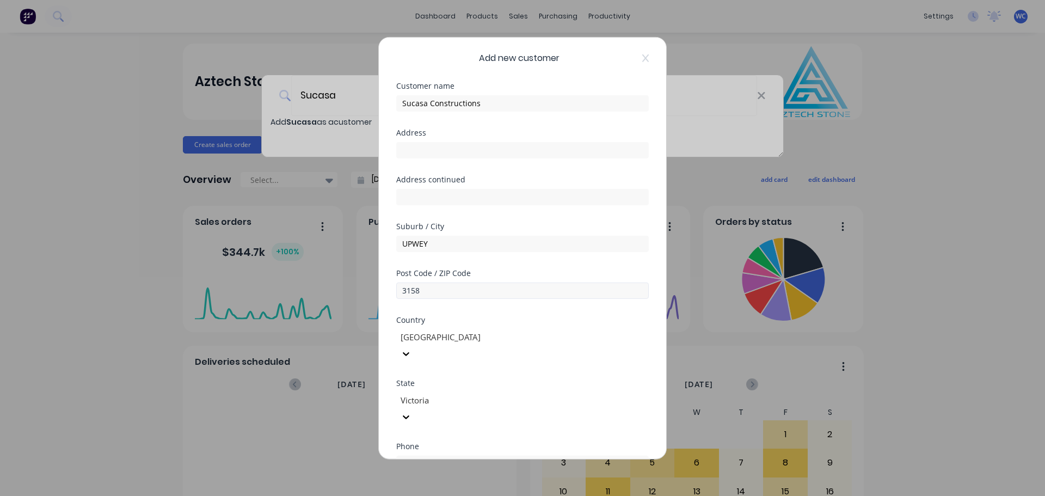
scroll to position [0, 0]
click at [413, 102] on input "Sucasa Constructions" at bounding box center [522, 104] width 253 height 16
type input "Su Casa Constructions"
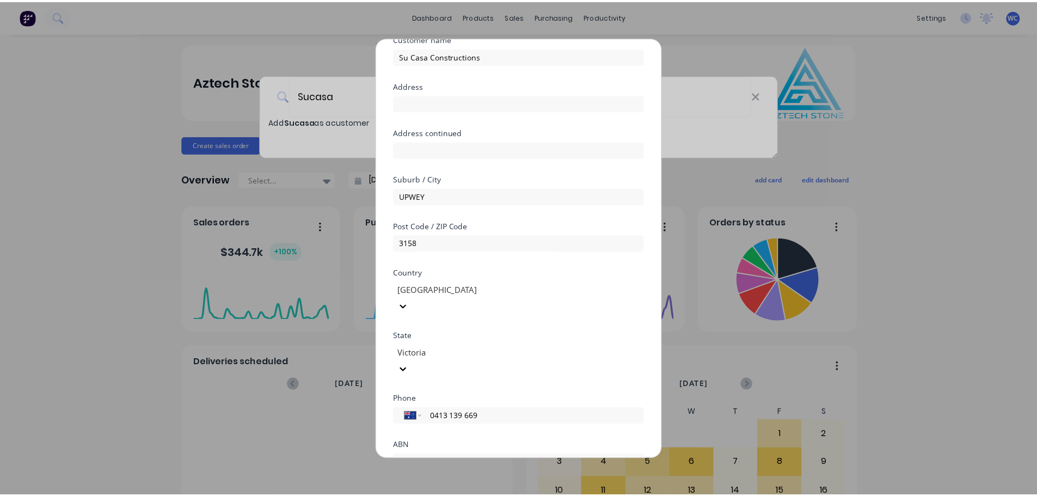
scroll to position [110, 0]
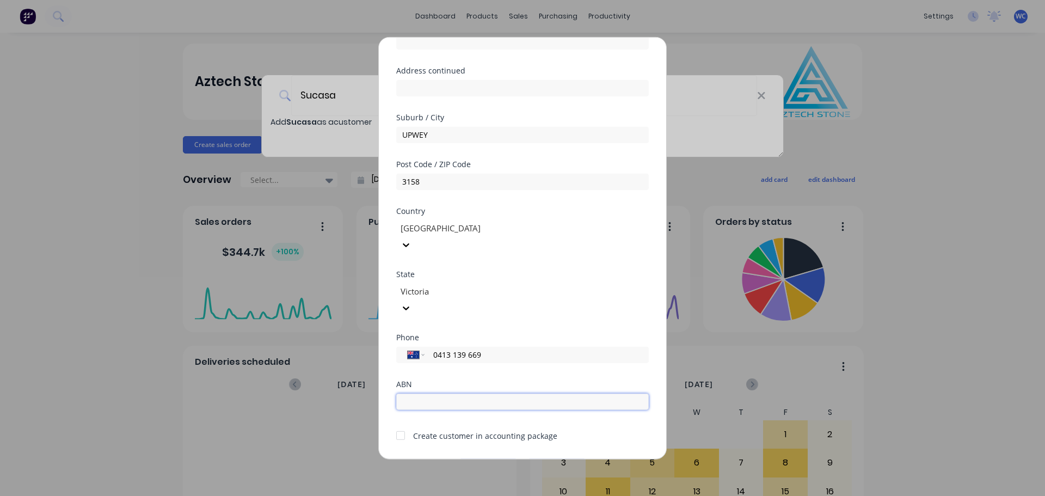
drag, startPoint x: 430, startPoint y: 372, endPoint x: 439, endPoint y: 365, distance: 11.3
click at [430, 393] on input "text" at bounding box center [522, 401] width 253 height 16
click at [429, 393] on input "text" at bounding box center [522, 401] width 253 height 16
type input "48 657 895 433"
click at [401, 425] on div at bounding box center [401, 436] width 22 height 22
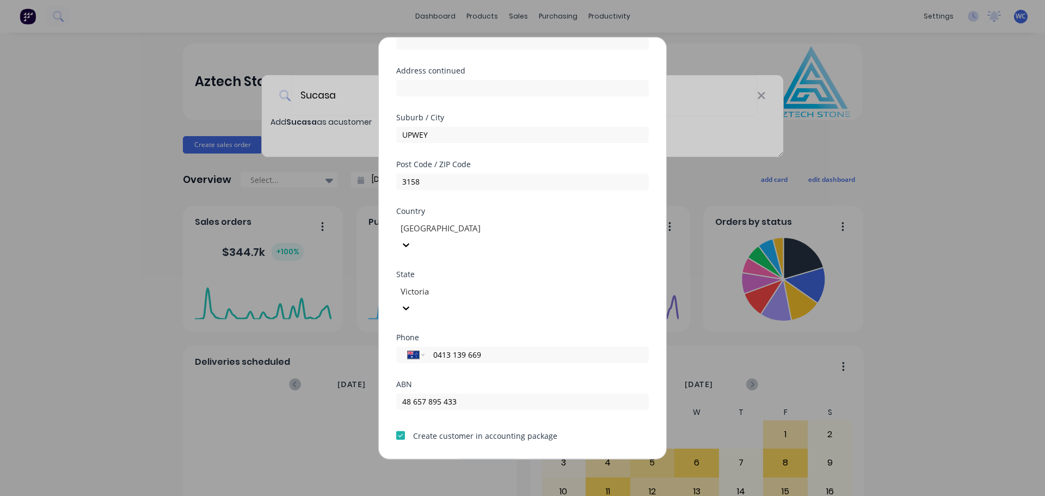
click at [483, 458] on button "Save" at bounding box center [488, 466] width 60 height 17
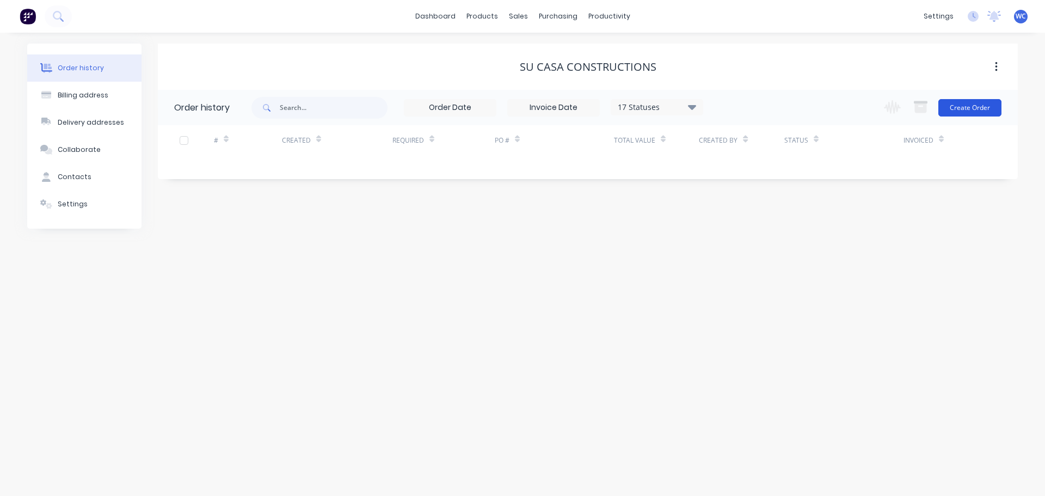
click at [891, 108] on button "Create Order" at bounding box center [970, 107] width 63 height 17
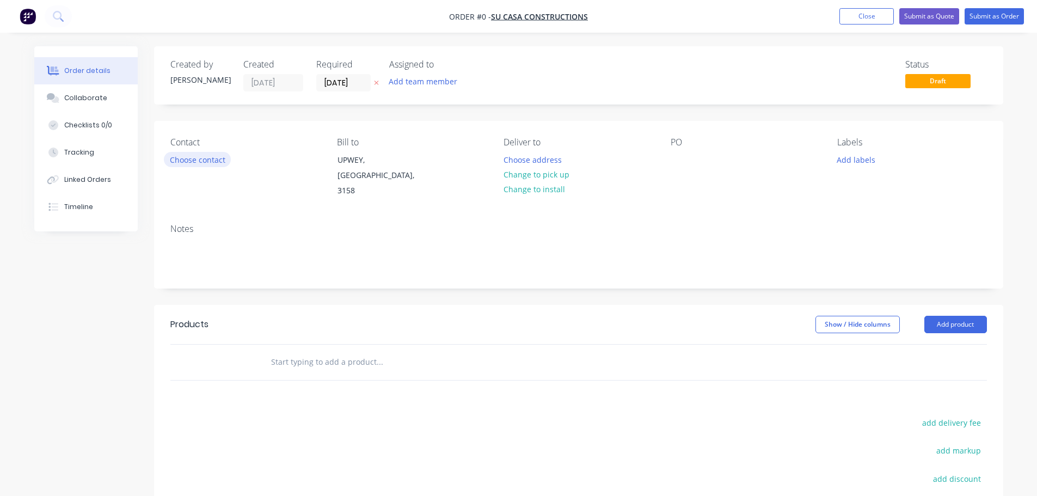
click at [208, 158] on button "Choose contact" at bounding box center [197, 159] width 67 height 15
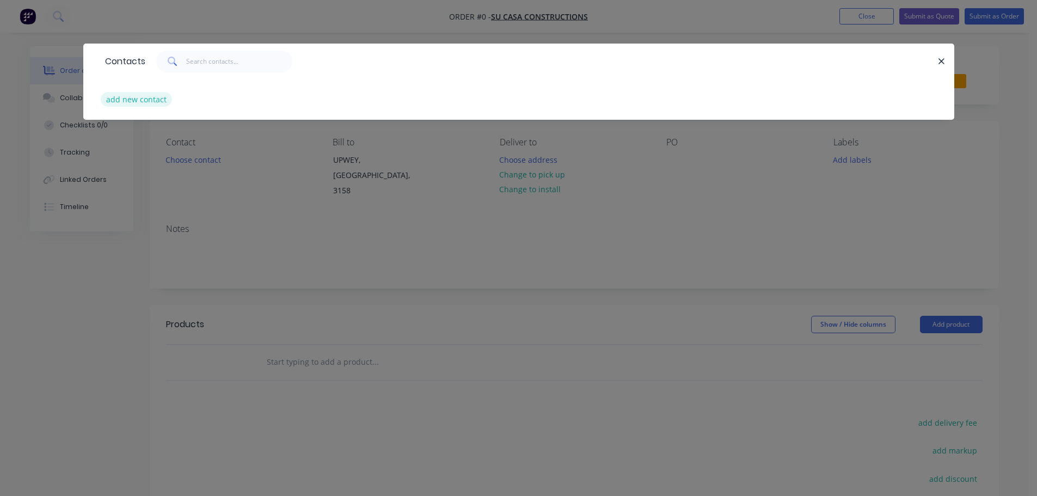
click at [147, 101] on button "add new contact" at bounding box center [137, 99] width 72 height 15
select select "AU"
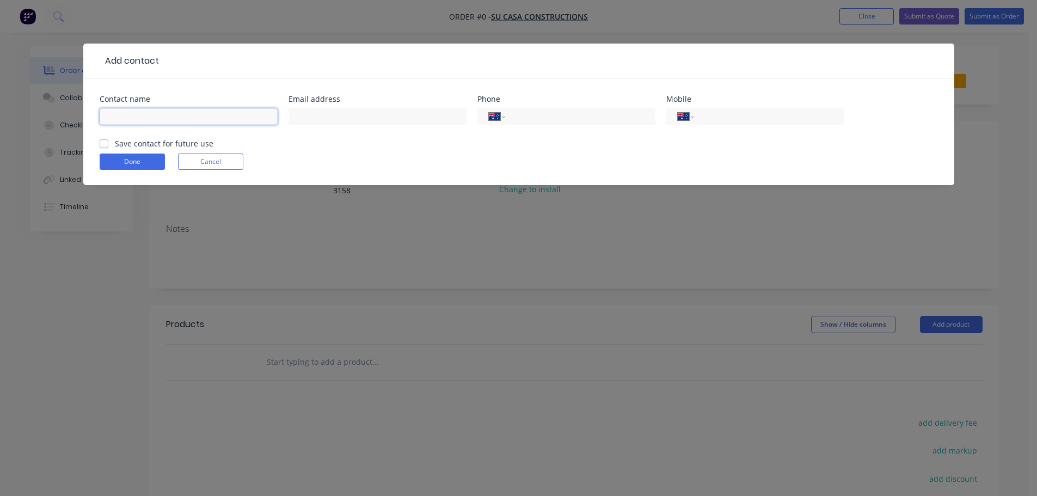
click at [118, 118] on input "text" at bounding box center [189, 116] width 178 height 16
type input "[PERSON_NAME]"
click at [372, 121] on input "text" at bounding box center [378, 116] width 178 height 16
paste input "[PERSON_NAME][EMAIL_ADDRESS][DOMAIN_NAME]"
type input "[PERSON_NAME][EMAIL_ADDRESS][DOMAIN_NAME]"
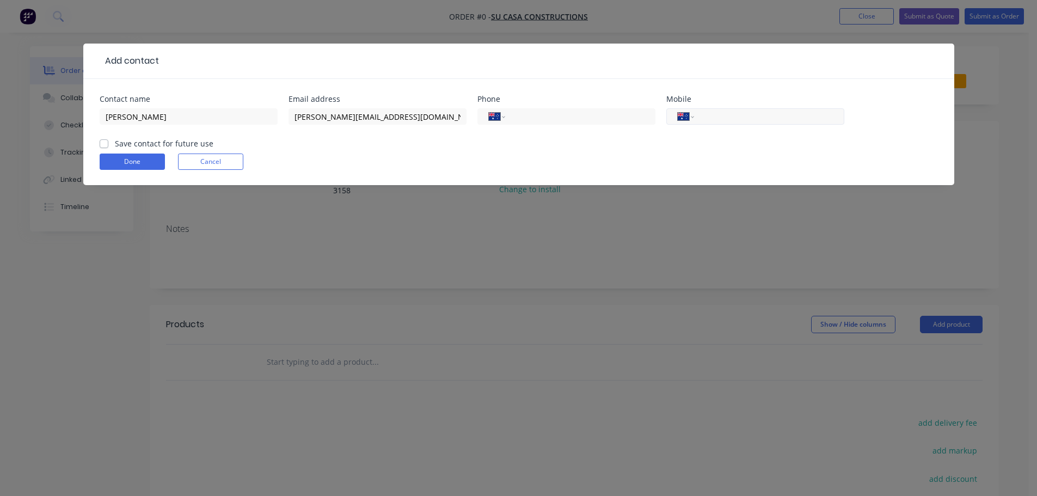
click at [715, 115] on input "tel" at bounding box center [767, 117] width 131 height 13
click at [744, 121] on input "tel" at bounding box center [767, 117] width 131 height 13
paste input "0413 139 669"
type input "0413 139 669"
click at [115, 143] on label "Save contact for future use" at bounding box center [164, 143] width 99 height 11
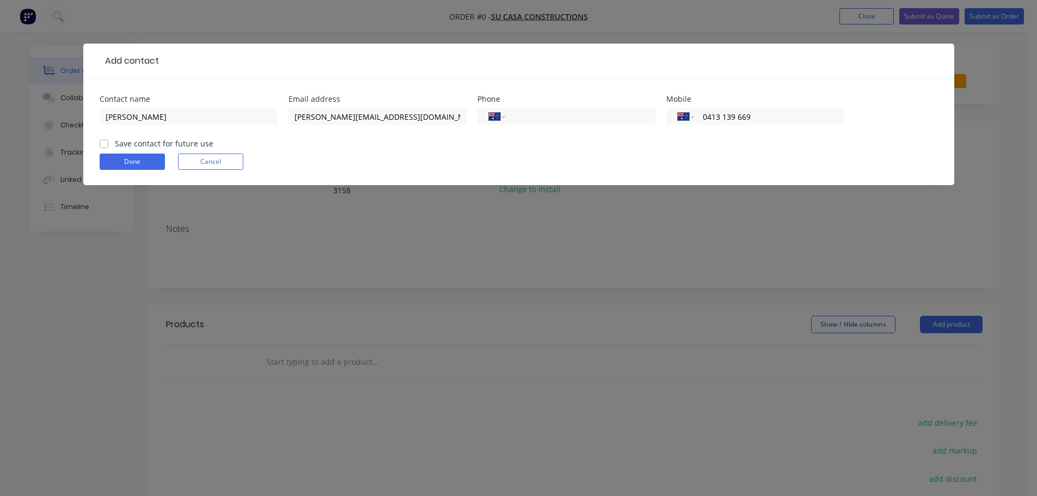
click at [103, 143] on input "Save contact for future use" at bounding box center [104, 143] width 9 height 10
checkbox input "true"
click at [116, 156] on button "Done" at bounding box center [132, 162] width 65 height 16
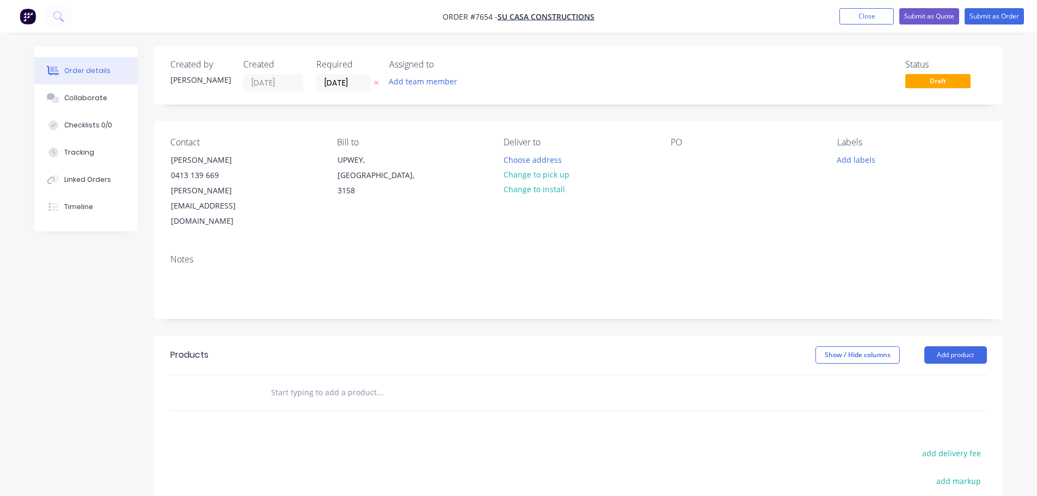
click at [284, 382] on input "text" at bounding box center [380, 393] width 218 height 22
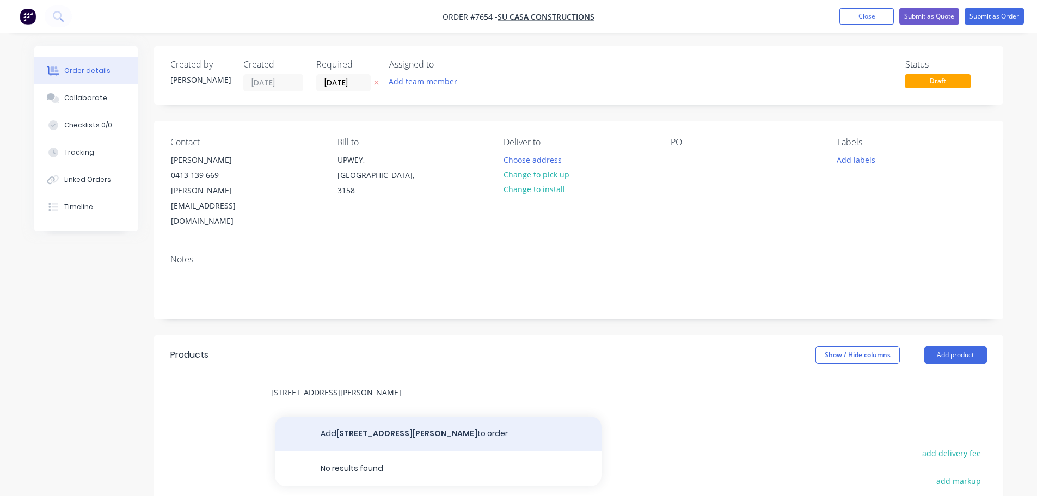
type input "[STREET_ADDRESS][PERSON_NAME]"
click at [358, 417] on button "Add [STREET_ADDRESS][PERSON_NAME] to order" at bounding box center [438, 434] width 327 height 35
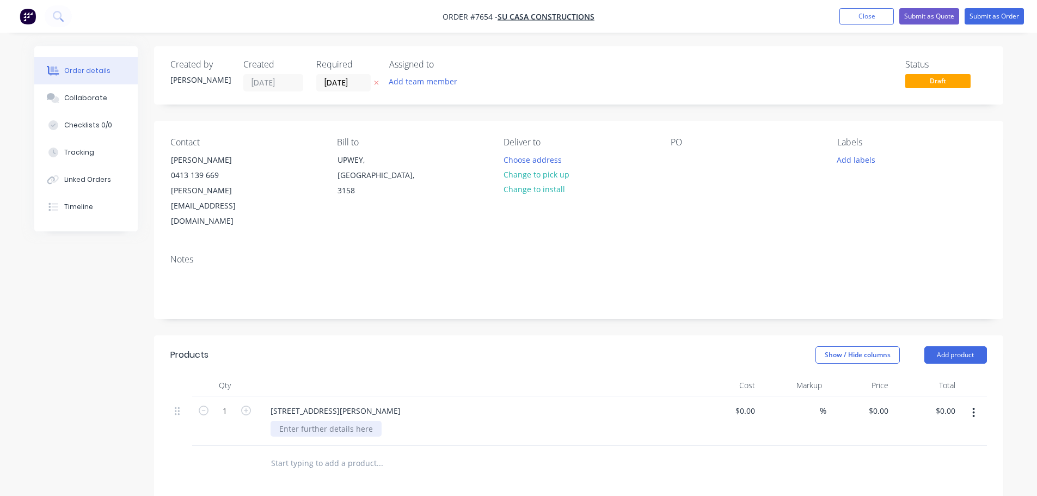
click at [349, 421] on div at bounding box center [326, 429] width 111 height 16
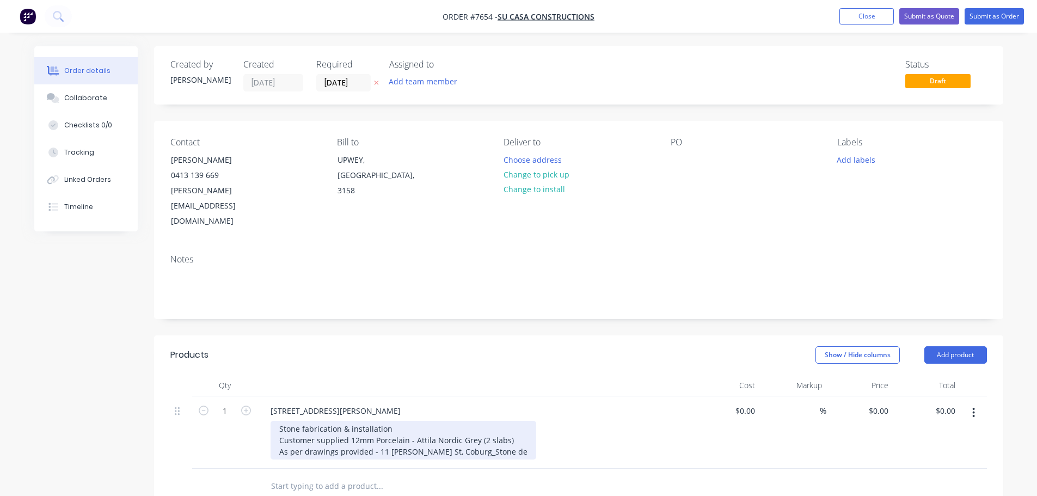
click at [482, 425] on div "Stone fabrication & installation Customer supplied 12mm Porcelain - Attila Nord…" at bounding box center [404, 440] width 266 height 39
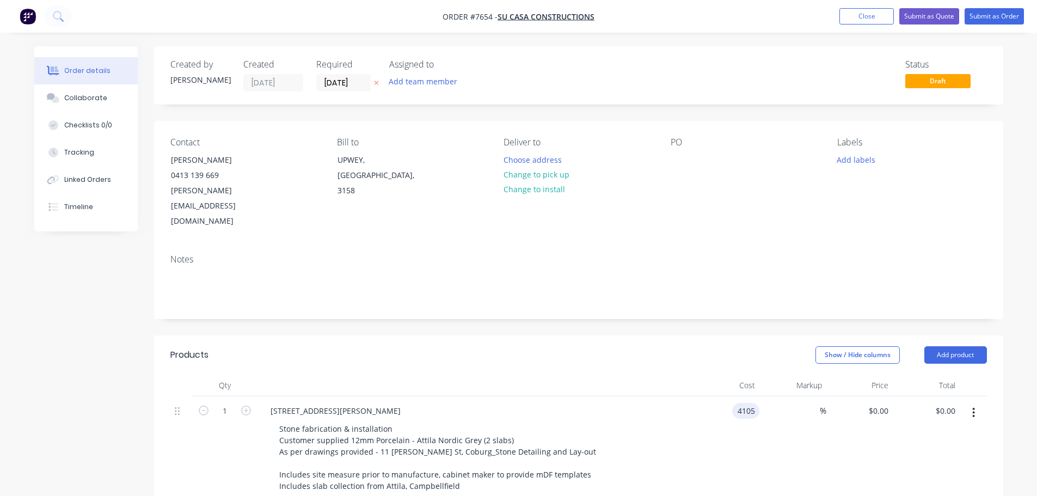
type input "$4,105.00"
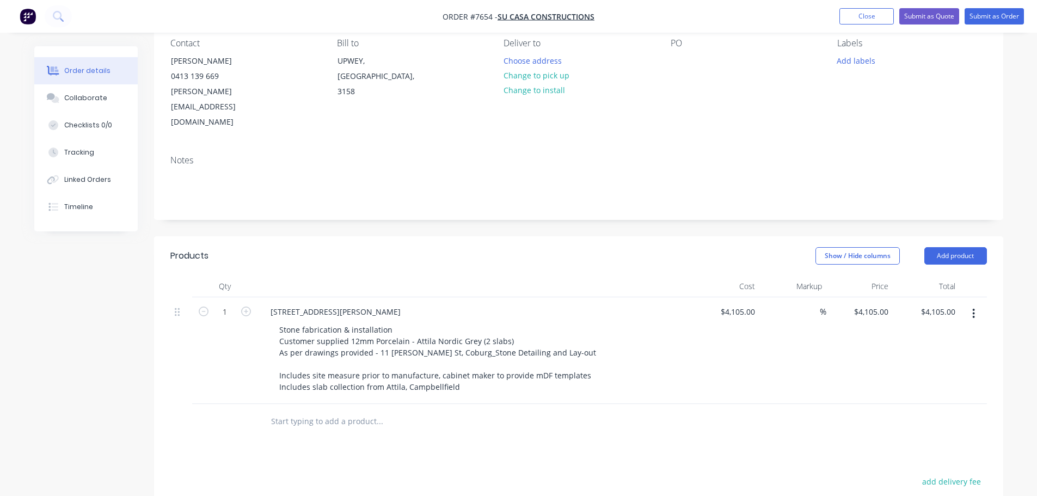
scroll to position [109, 0]
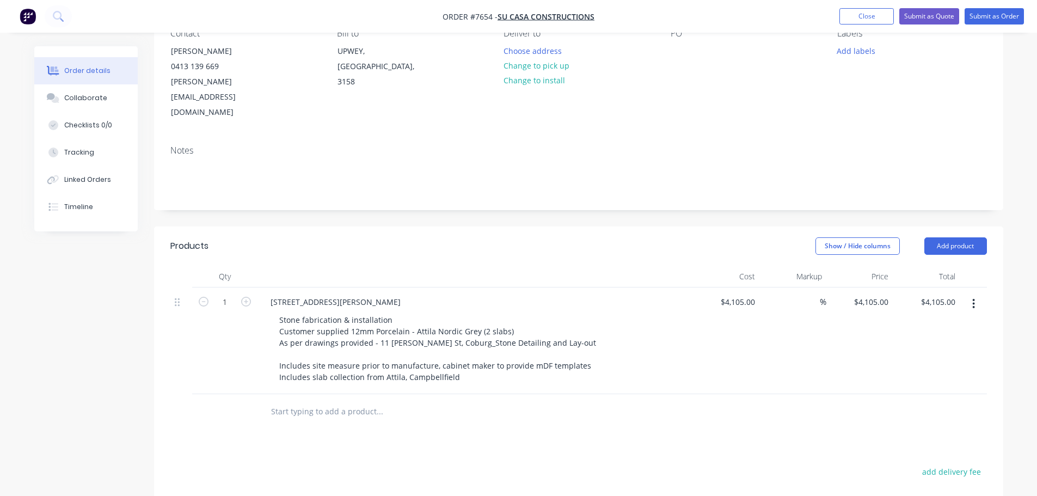
click at [335, 401] on input "text" at bounding box center [380, 412] width 218 height 22
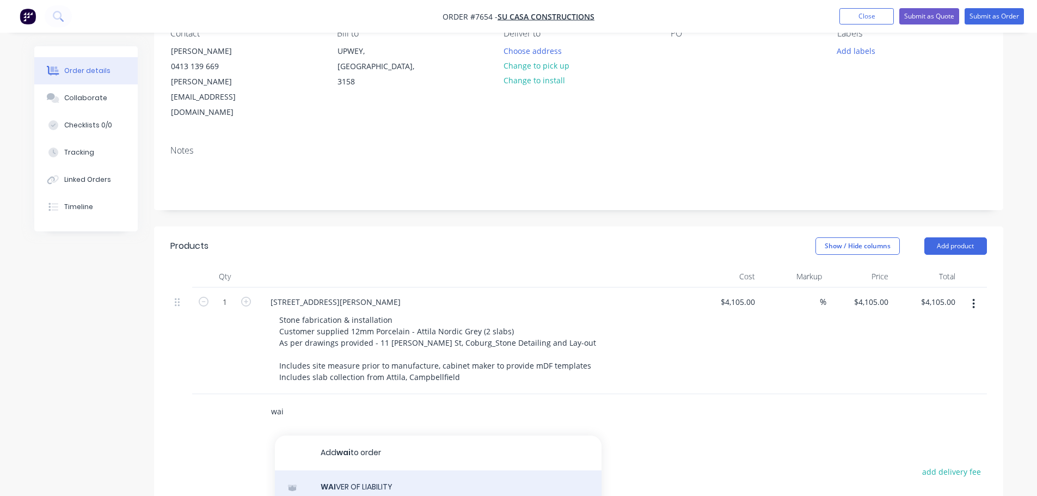
type input "wai"
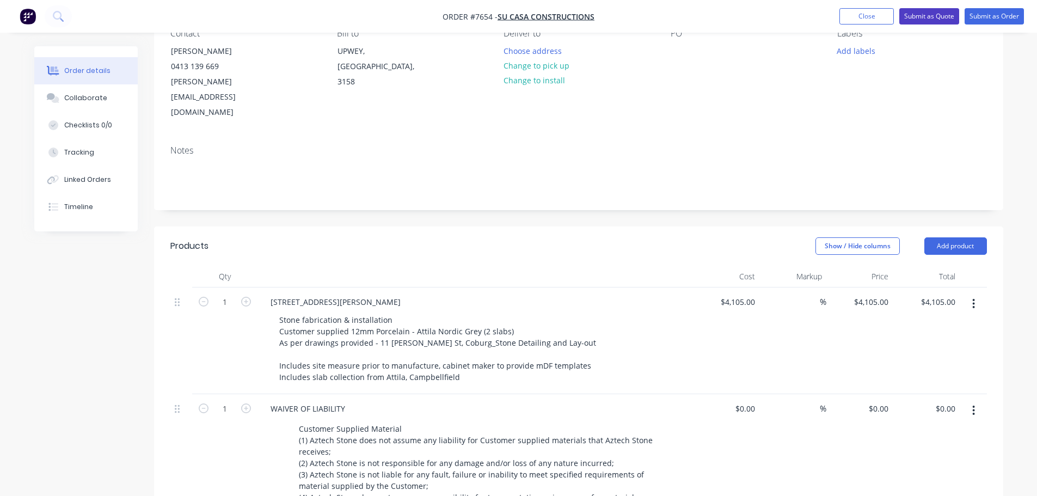
click at [891, 15] on button "Submit as Quote" at bounding box center [930, 16] width 60 height 16
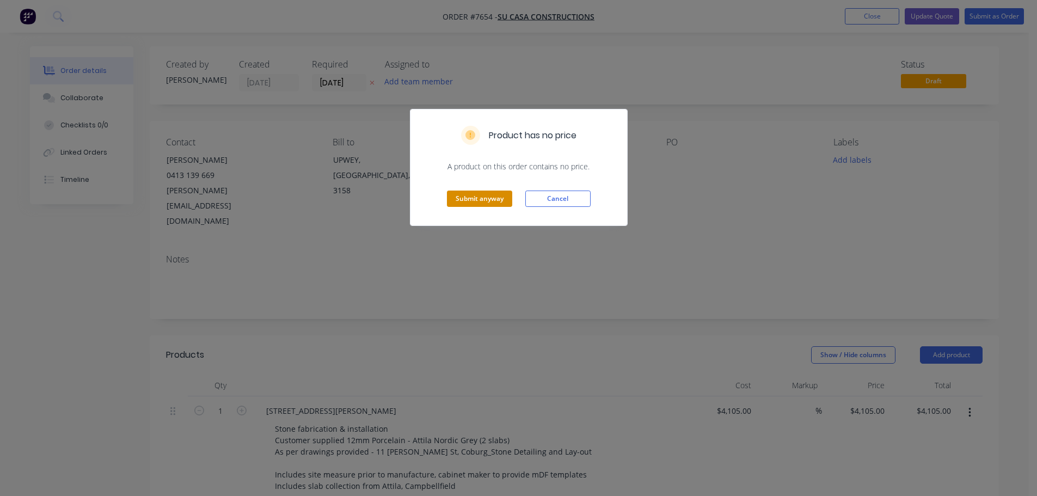
click at [485, 198] on button "Submit anyway" at bounding box center [479, 199] width 65 height 16
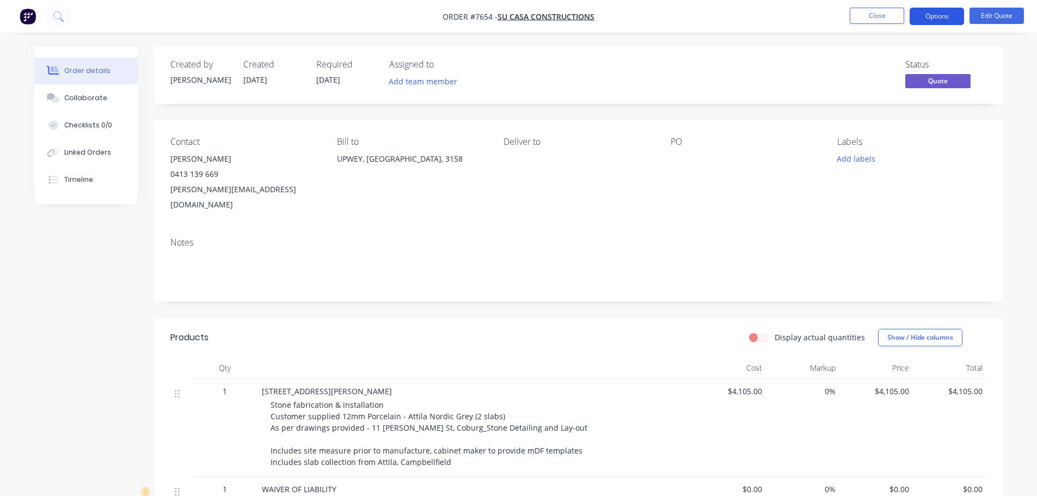
click at [891, 17] on button "Options" at bounding box center [937, 16] width 54 height 17
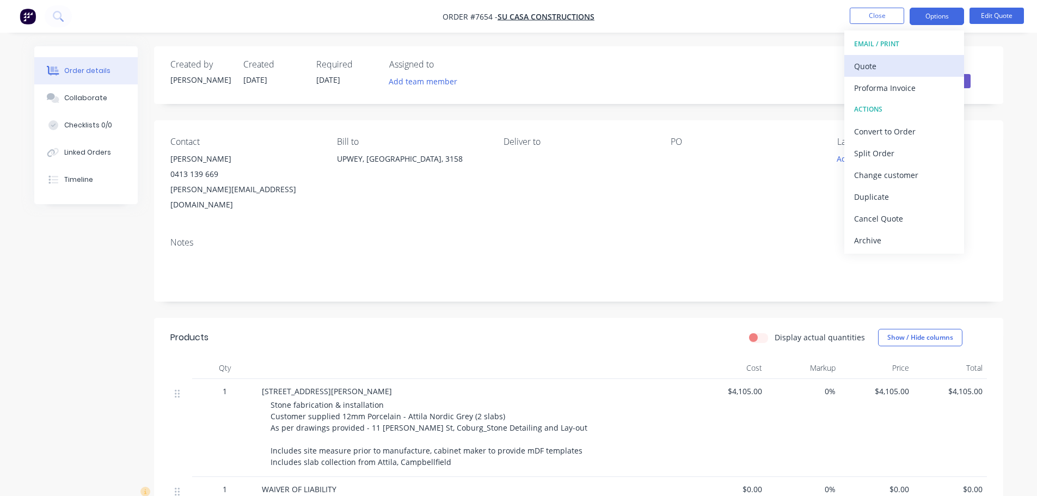
click at [886, 62] on div "Quote" at bounding box center [904, 66] width 100 height 16
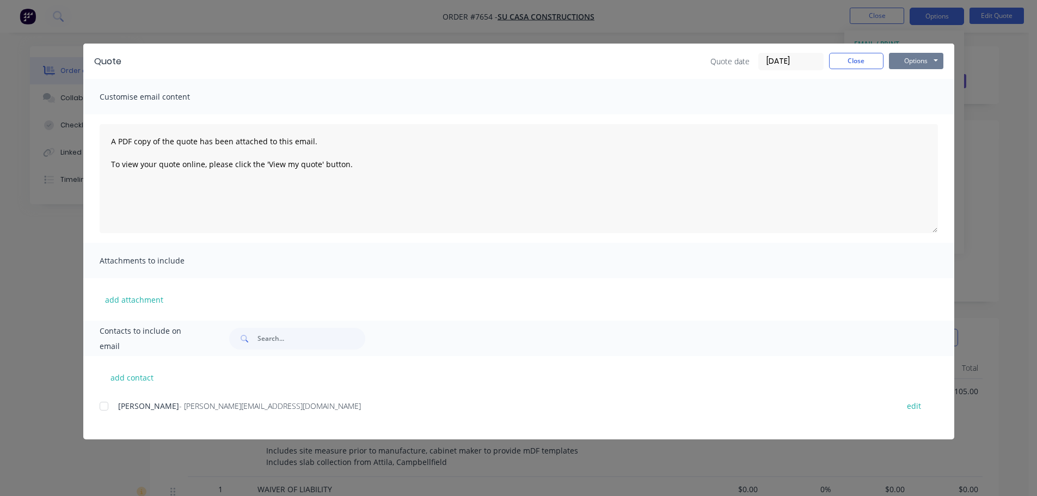
click at [891, 59] on button "Options" at bounding box center [916, 61] width 54 height 16
click at [891, 81] on button "Preview" at bounding box center [924, 80] width 70 height 18
click at [854, 62] on button "Close" at bounding box center [856, 61] width 54 height 16
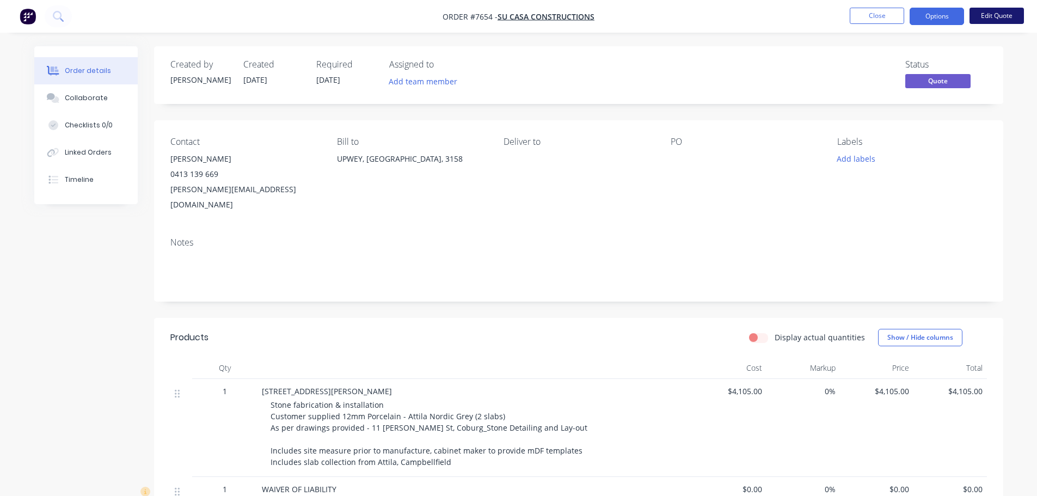
click at [891, 13] on button "Edit Quote" at bounding box center [997, 16] width 54 height 16
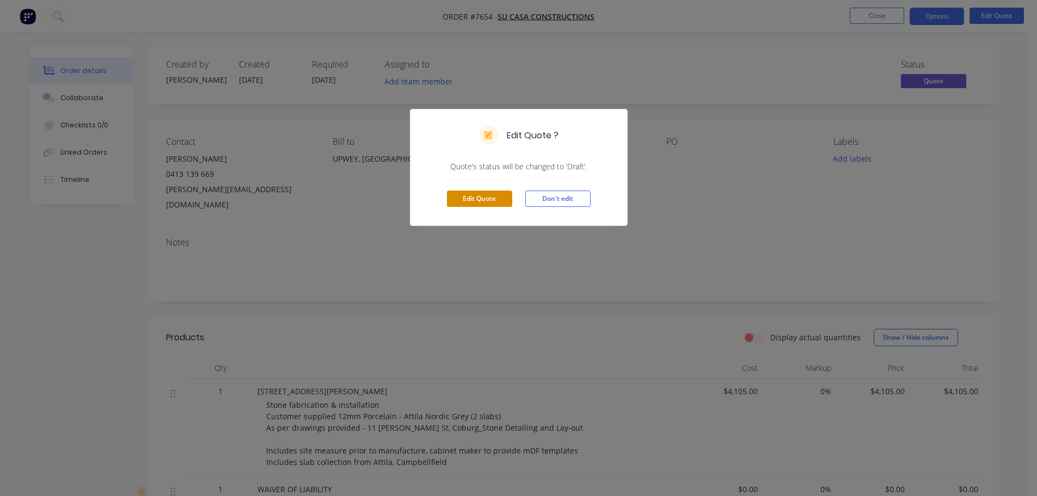
click at [478, 198] on button "Edit Quote" at bounding box center [479, 199] width 65 height 16
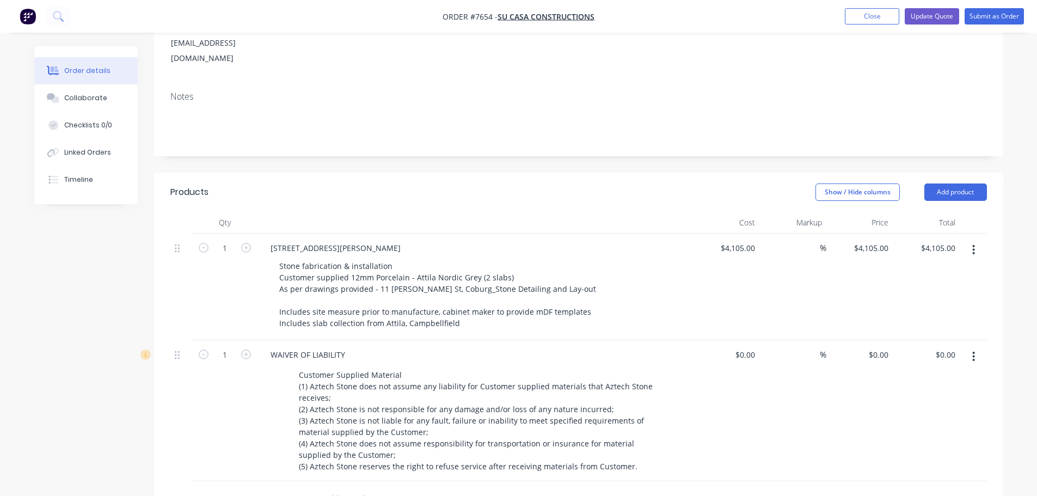
scroll to position [163, 0]
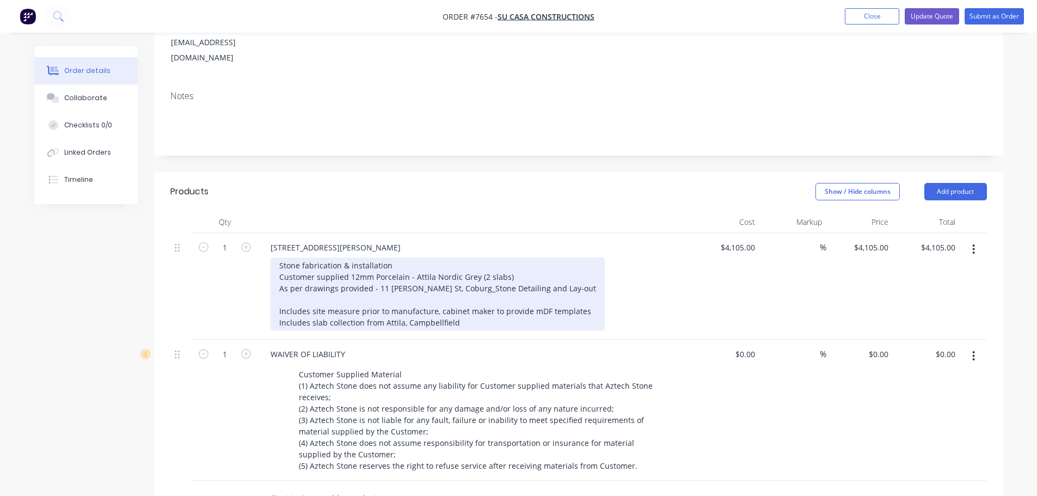
click at [586, 282] on div "Stone fabrication & installation Customer supplied 12mm Porcelain - Attila Nord…" at bounding box center [438, 294] width 334 height 73
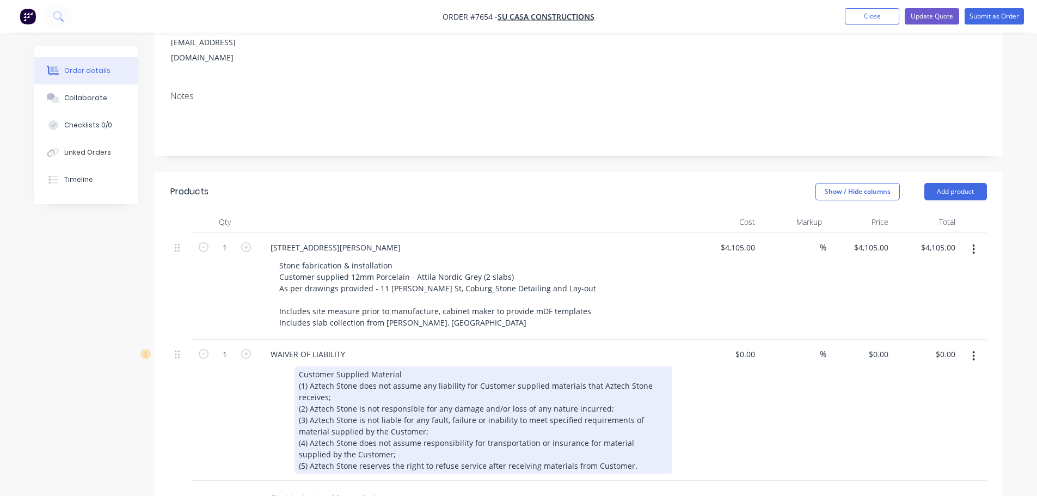
click at [402, 366] on div "Customer Supplied Material (1) Aztech Stone does not assume any liability for C…" at bounding box center [484, 419] width 378 height 107
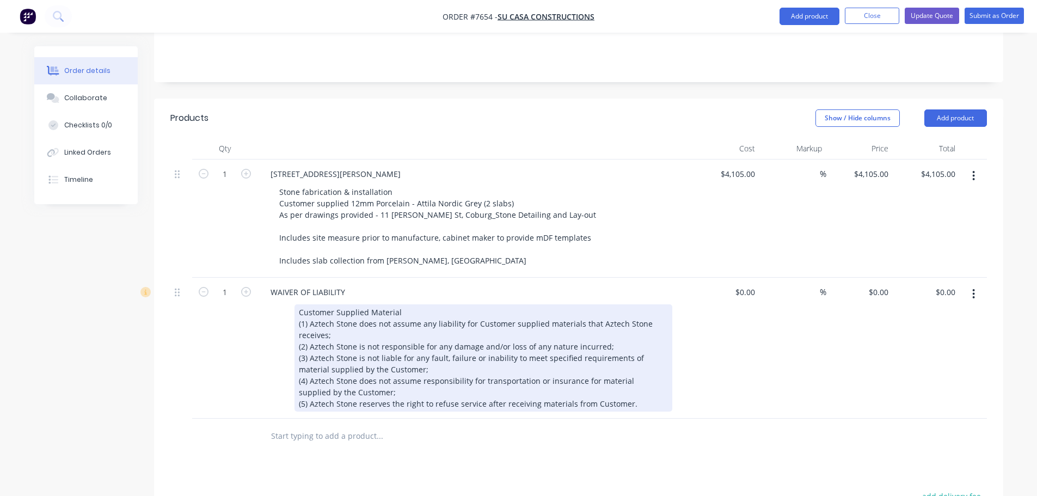
scroll to position [340, 0]
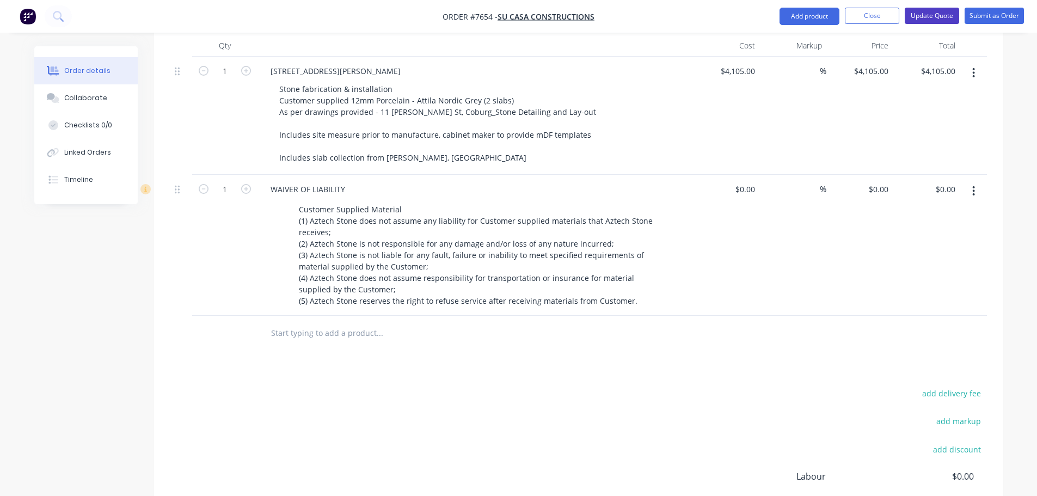
click at [891, 16] on button "Update Quote" at bounding box center [932, 16] width 54 height 16
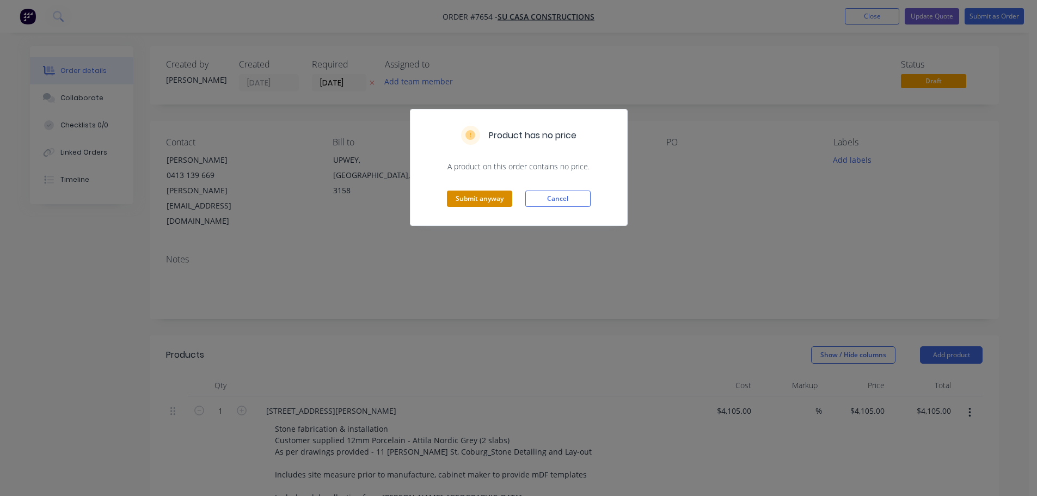
click at [491, 194] on button "Submit anyway" at bounding box center [479, 199] width 65 height 16
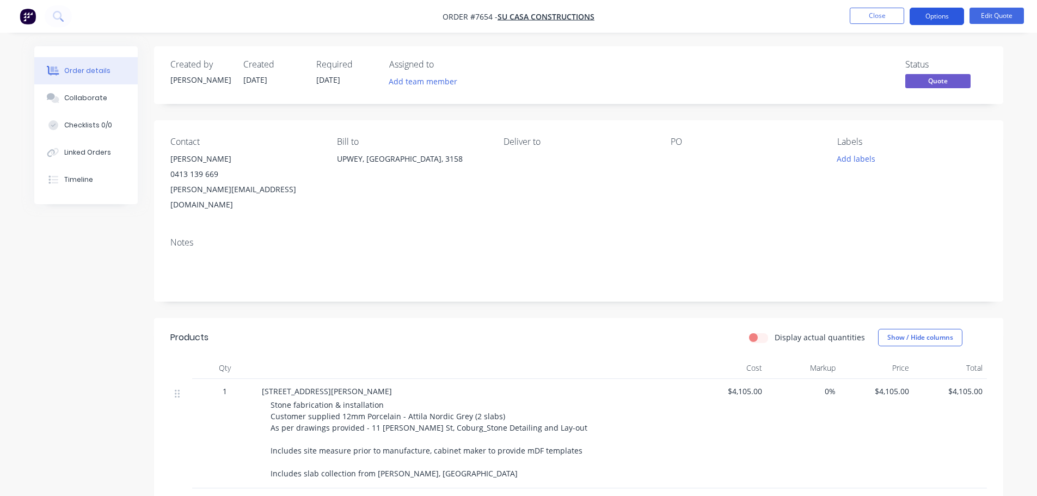
click at [891, 17] on button "Options" at bounding box center [937, 16] width 54 height 17
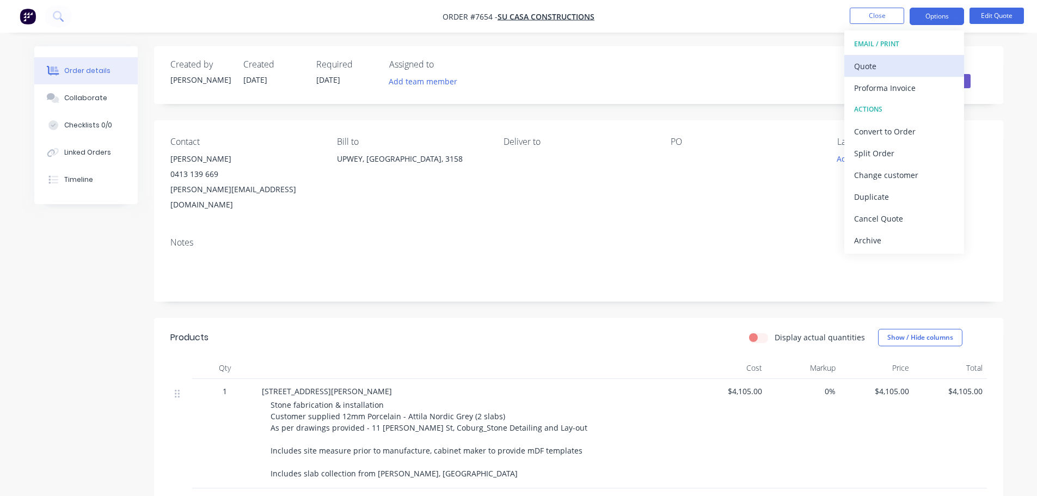
click at [880, 63] on div "Quote" at bounding box center [904, 66] width 100 height 16
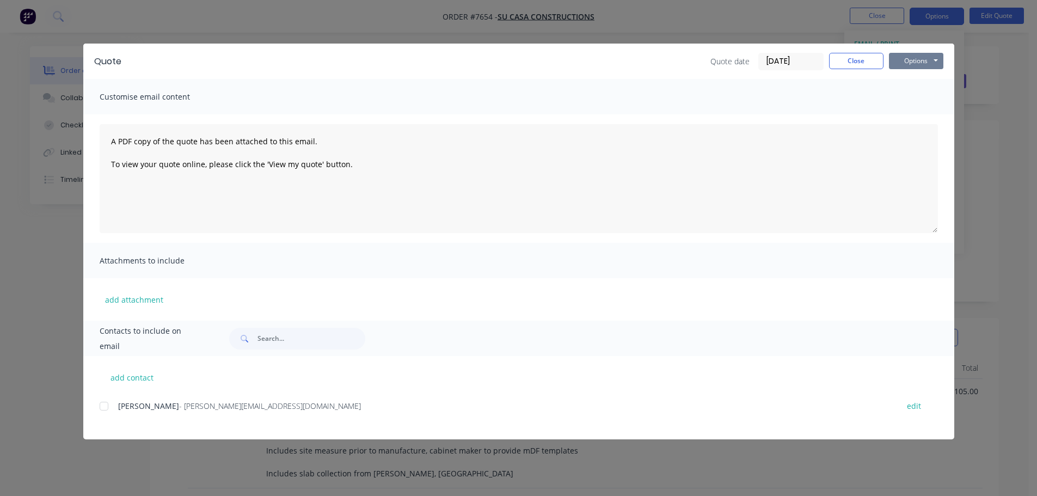
click at [891, 58] on button "Options" at bounding box center [916, 61] width 54 height 16
click at [891, 75] on button "Preview" at bounding box center [924, 80] width 70 height 18
click at [842, 58] on button "Close" at bounding box center [856, 61] width 54 height 16
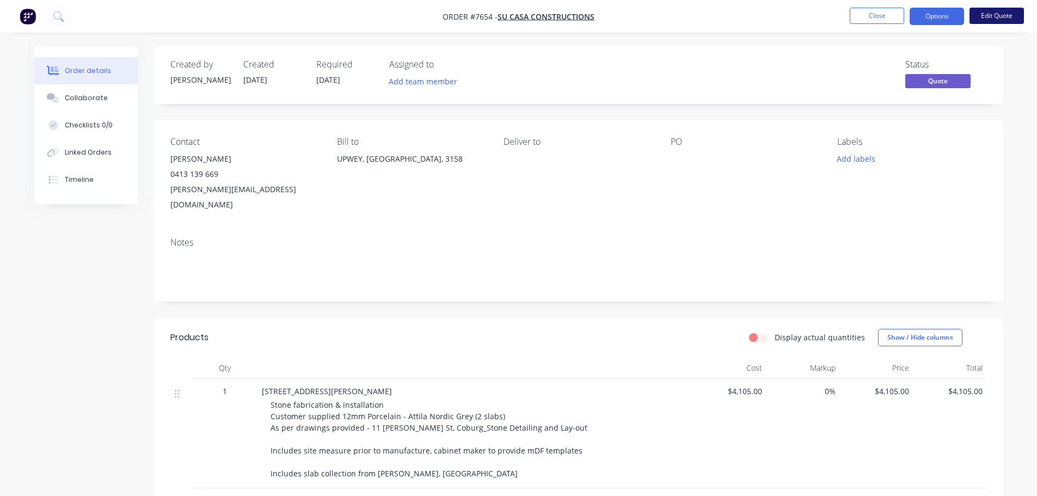
click at [891, 13] on button "Edit Quote" at bounding box center [997, 16] width 54 height 16
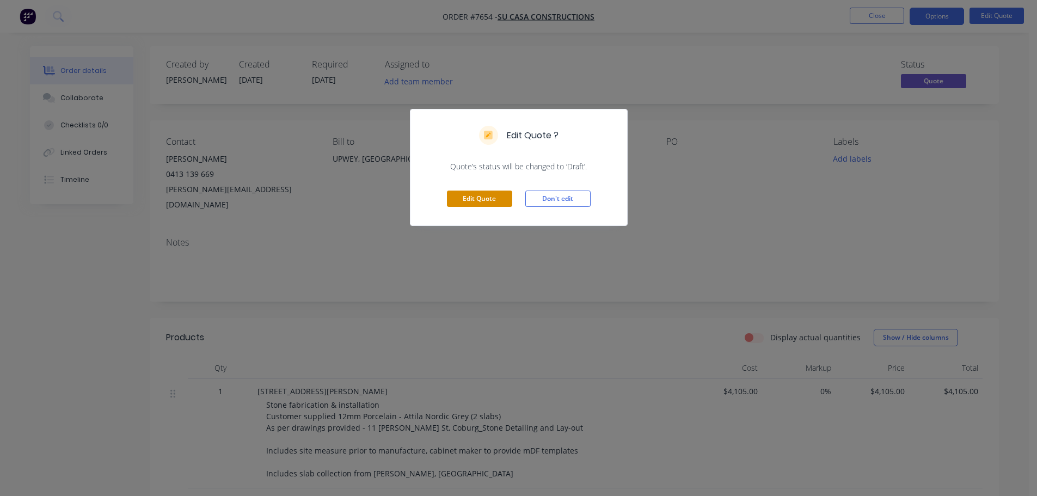
click at [499, 195] on button "Edit Quote" at bounding box center [479, 199] width 65 height 16
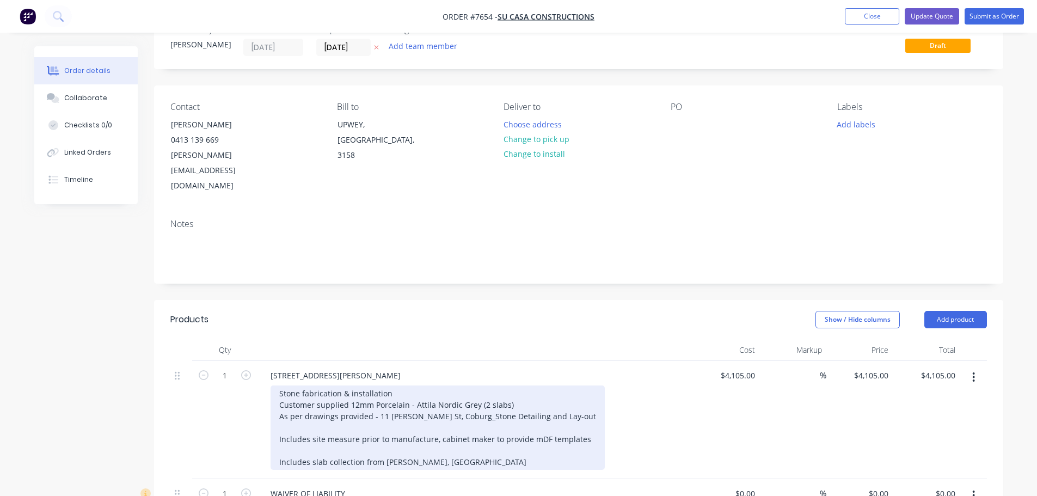
scroll to position [163, 0]
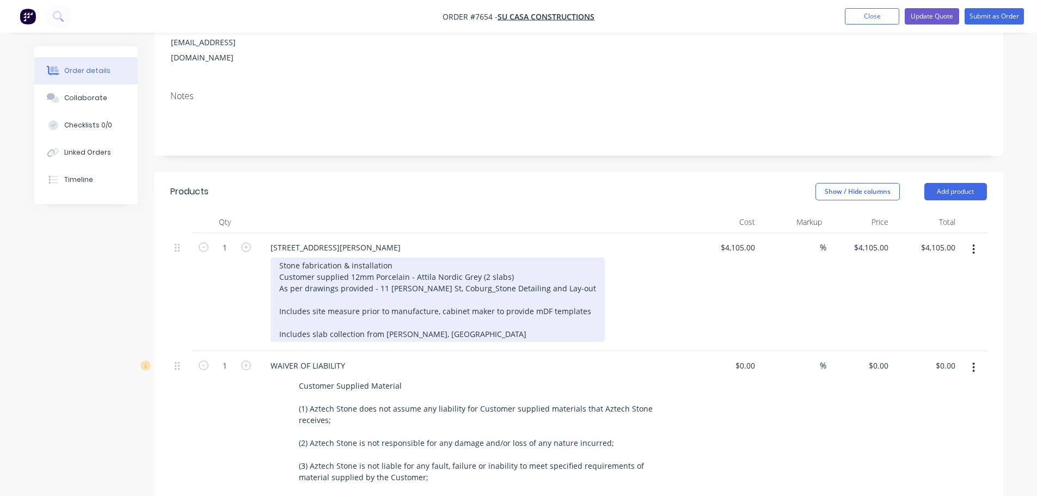
click at [546, 258] on div "Stone fabrication & installation Customer supplied 12mm Porcelain - Attila Nord…" at bounding box center [438, 300] width 334 height 84
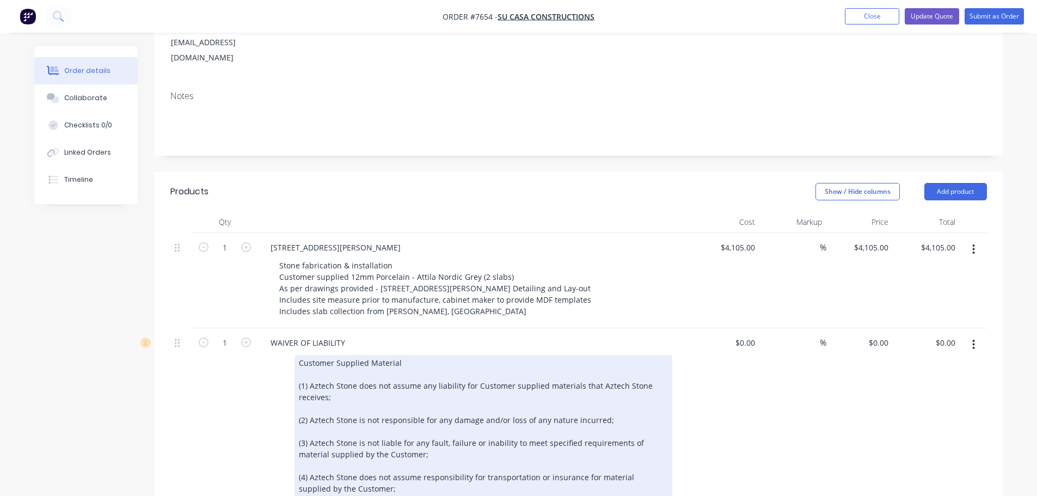
click at [401, 355] on div "Customer Supplied Material (1) Aztech Stone does not assume any liability for C…" at bounding box center [484, 437] width 378 height 164
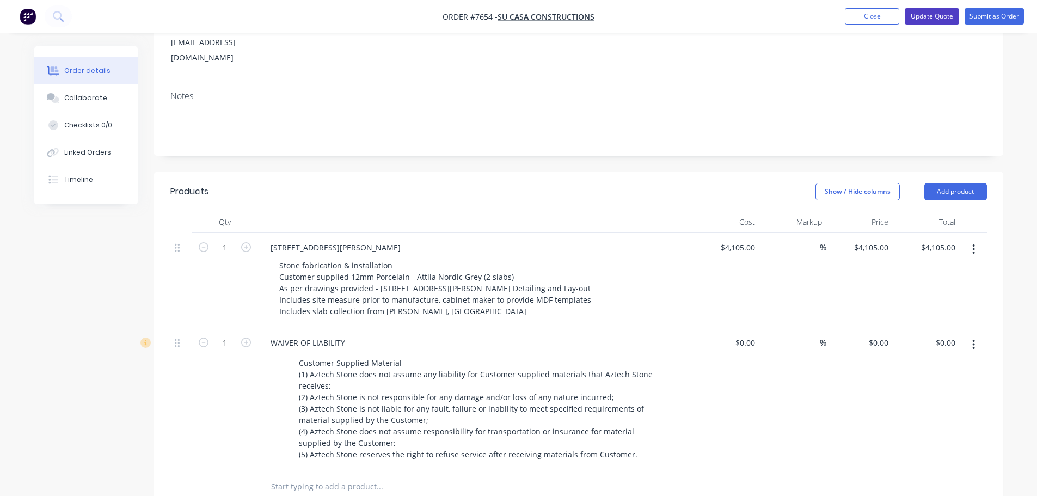
click at [891, 14] on button "Update Quote" at bounding box center [932, 16] width 54 height 16
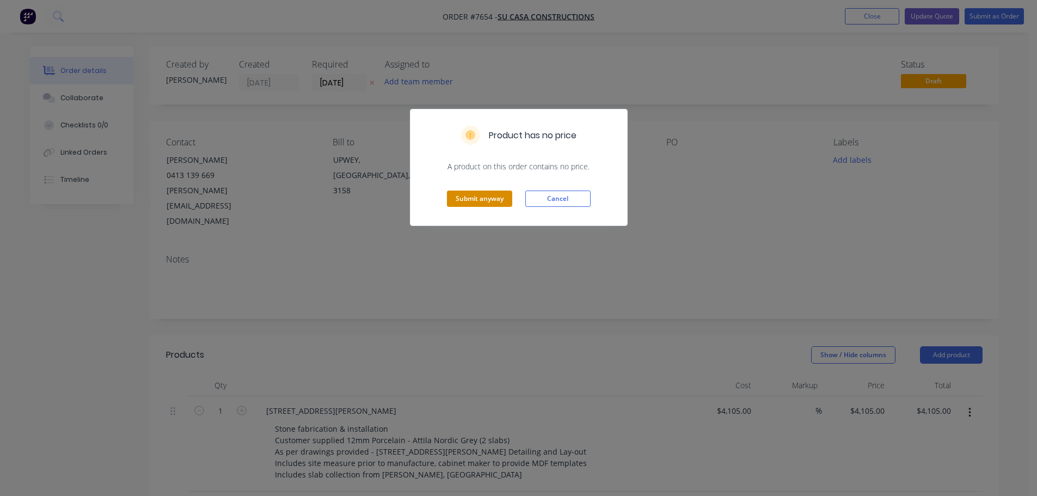
click at [486, 199] on button "Submit anyway" at bounding box center [479, 199] width 65 height 16
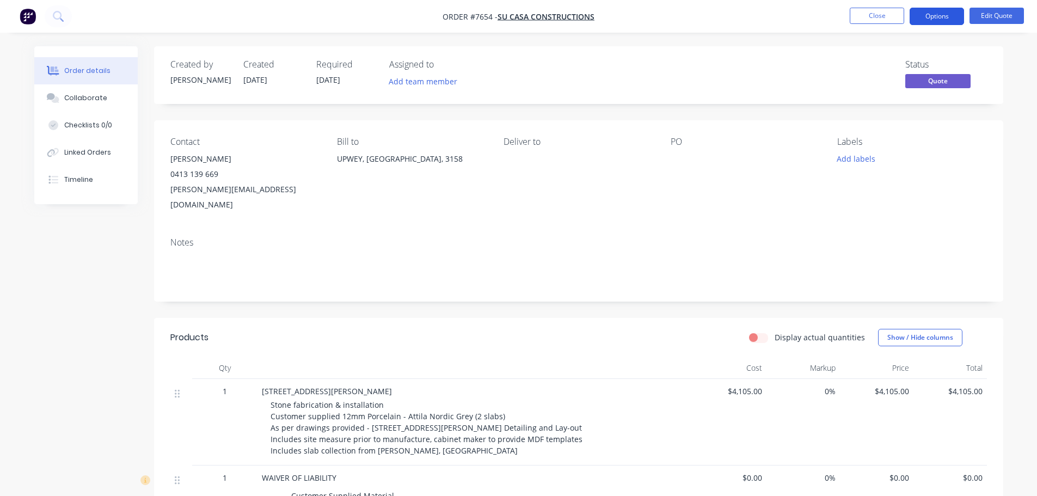
click at [891, 15] on button "Options" at bounding box center [937, 16] width 54 height 17
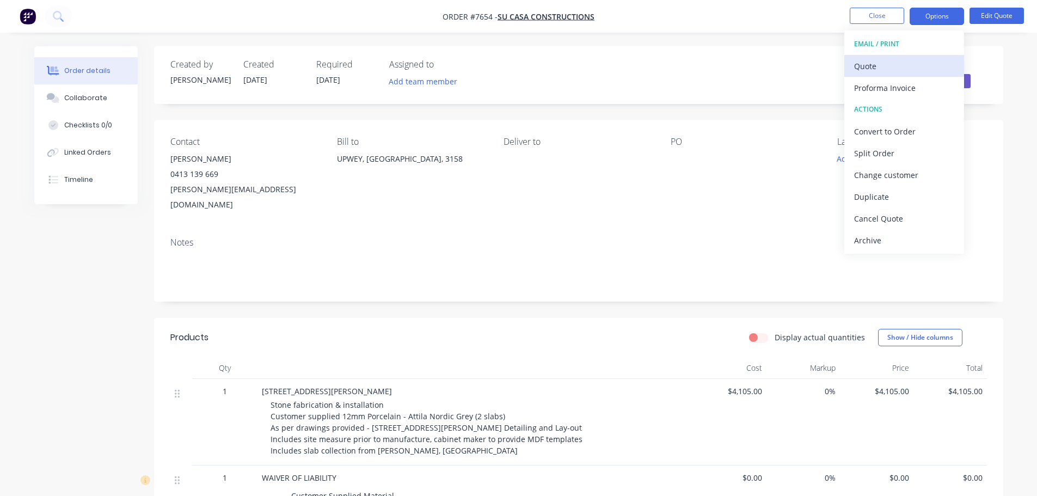
click at [867, 64] on div "Quote" at bounding box center [904, 66] width 100 height 16
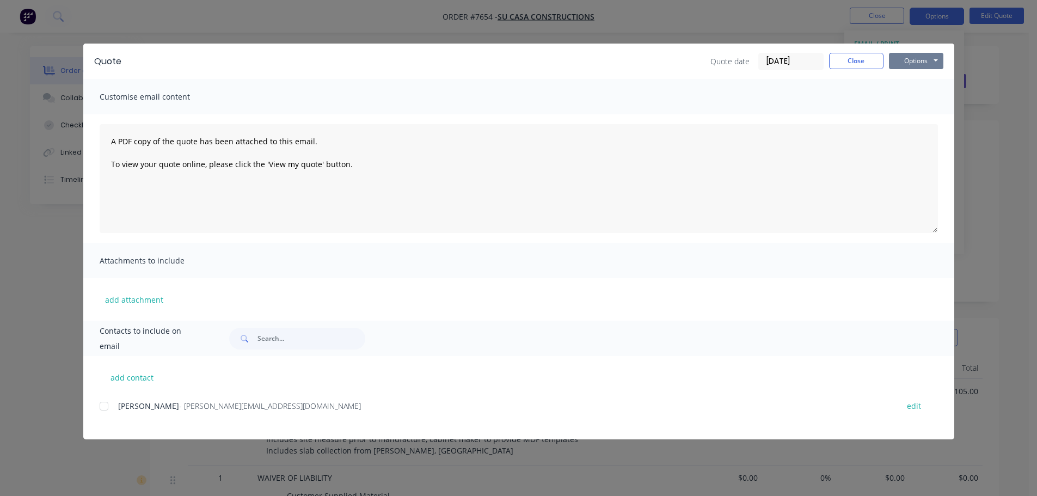
click at [891, 60] on button "Options" at bounding box center [916, 61] width 54 height 16
click at [891, 76] on button "Preview" at bounding box center [924, 80] width 70 height 18
click at [863, 61] on button "Close" at bounding box center [856, 61] width 54 height 16
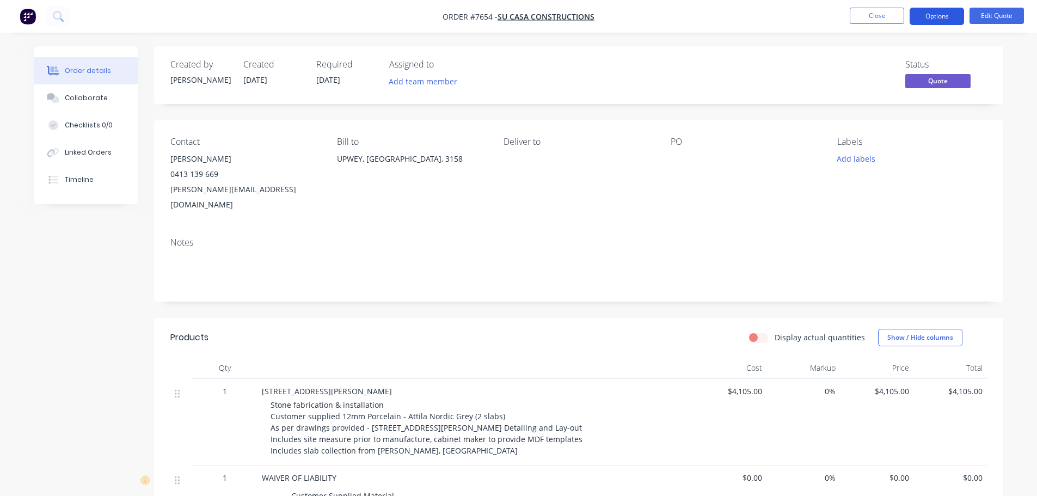
click at [891, 16] on button "Options" at bounding box center [937, 16] width 54 height 17
click at [891, 15] on button "Edit Quote" at bounding box center [997, 16] width 54 height 16
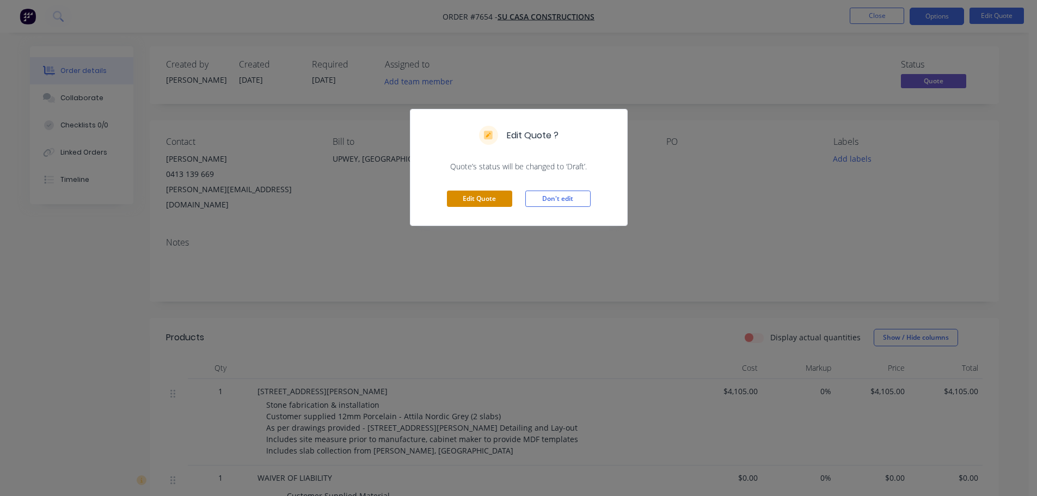
click at [496, 198] on button "Edit Quote" at bounding box center [479, 199] width 65 height 16
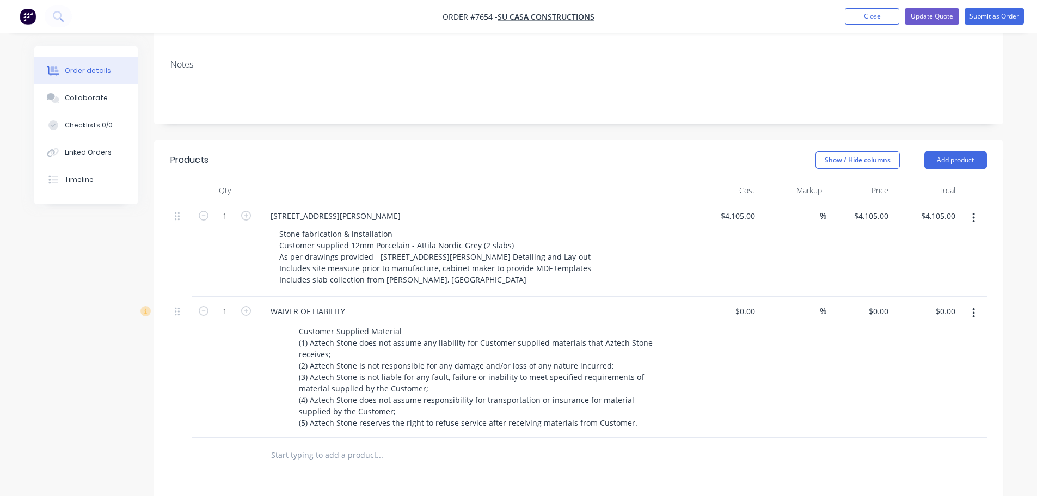
scroll to position [218, 0]
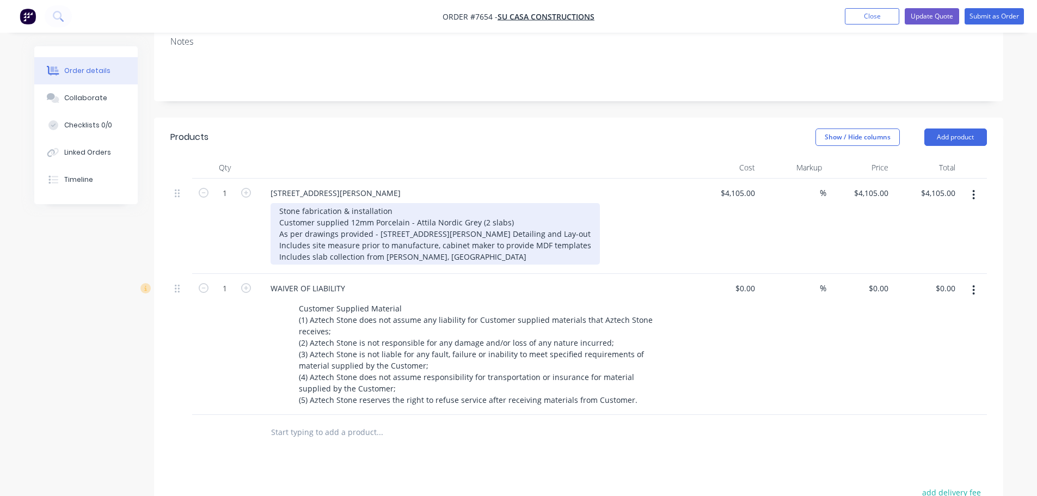
click at [516, 203] on div "Stone fabrication & installation Customer supplied 12mm Porcelain - Attila Nord…" at bounding box center [435, 234] width 329 height 62
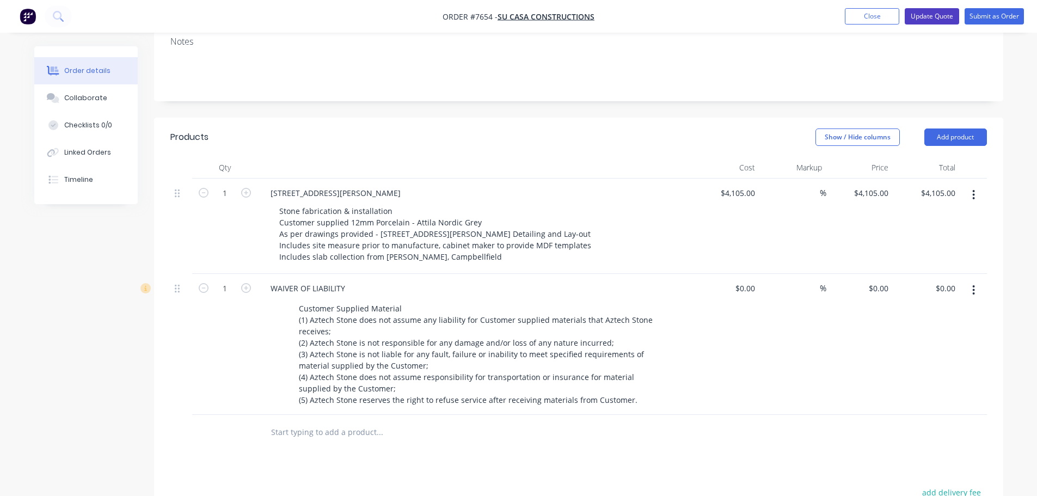
click at [891, 14] on button "Update Quote" at bounding box center [932, 16] width 54 height 16
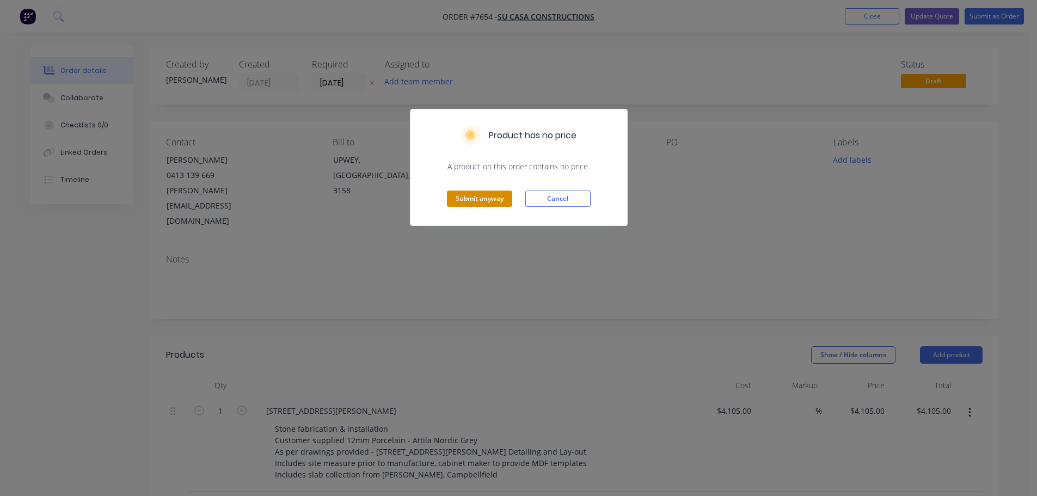
click at [479, 196] on button "Submit anyway" at bounding box center [479, 199] width 65 height 16
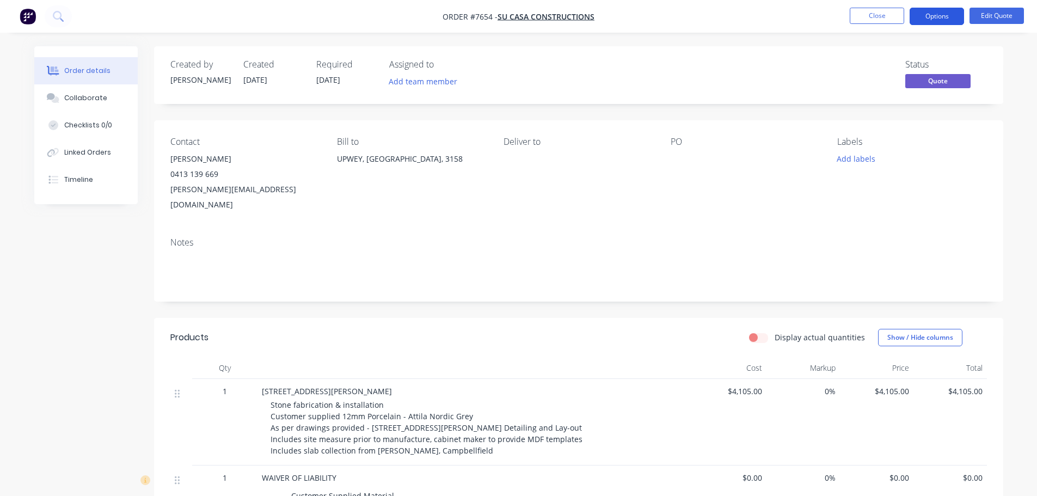
click at [891, 14] on button "Options" at bounding box center [937, 16] width 54 height 17
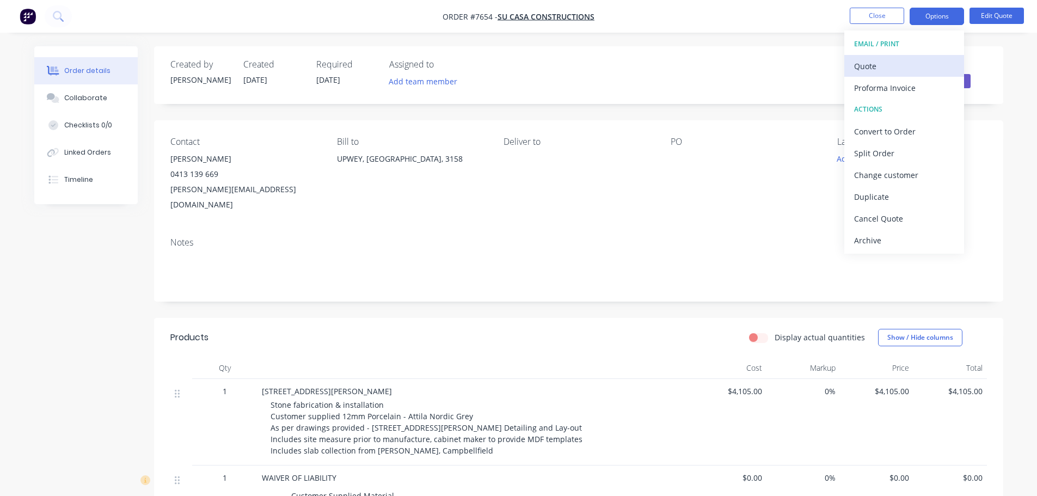
click at [870, 60] on div "Quote" at bounding box center [904, 66] width 100 height 16
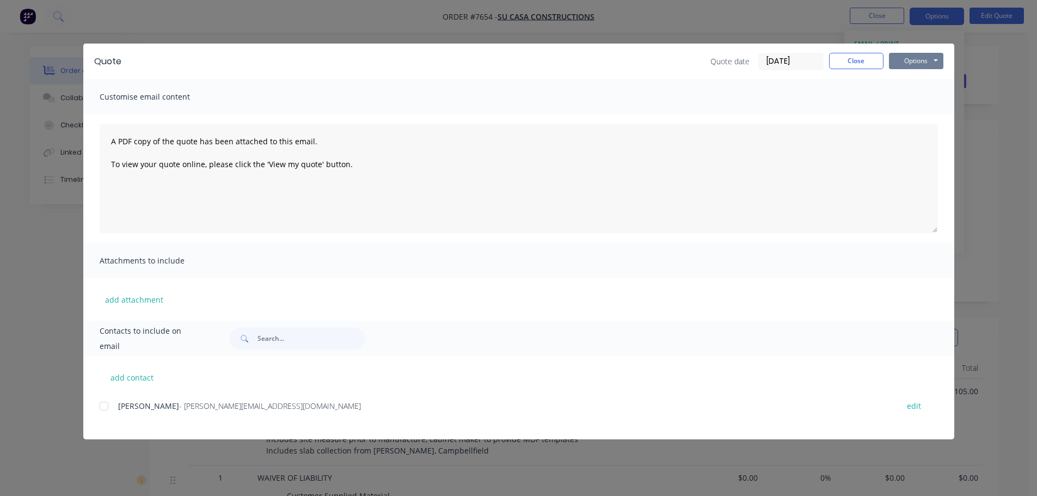
click at [891, 58] on button "Options" at bounding box center [916, 61] width 54 height 16
click at [891, 79] on button "Preview" at bounding box center [924, 80] width 70 height 18
click at [845, 60] on button "Close" at bounding box center [856, 61] width 54 height 16
